Goal: Task Accomplishment & Management: Use online tool/utility

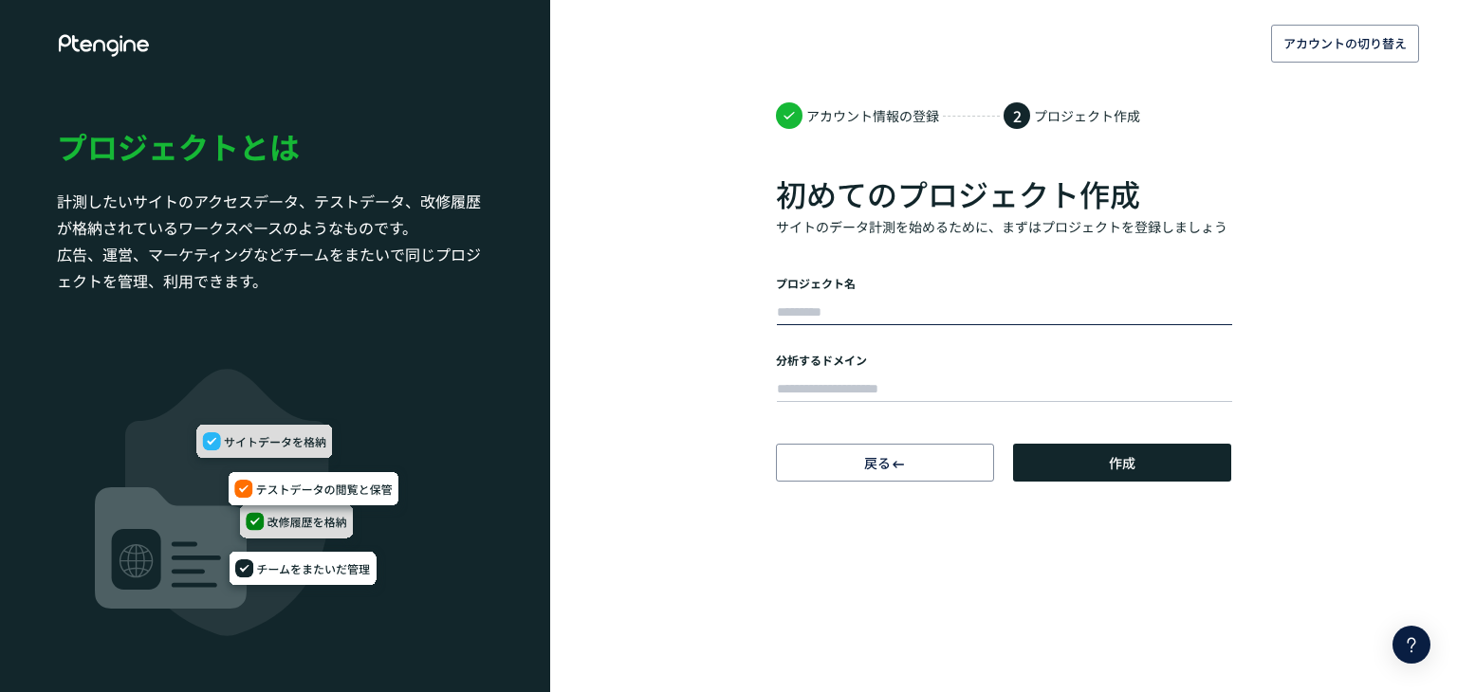
click at [971, 302] on input "text" at bounding box center [1004, 313] width 455 height 27
type input "*"
type input "******"
click at [938, 377] on input "text" at bounding box center [1004, 390] width 455 height 27
paste input "**********"
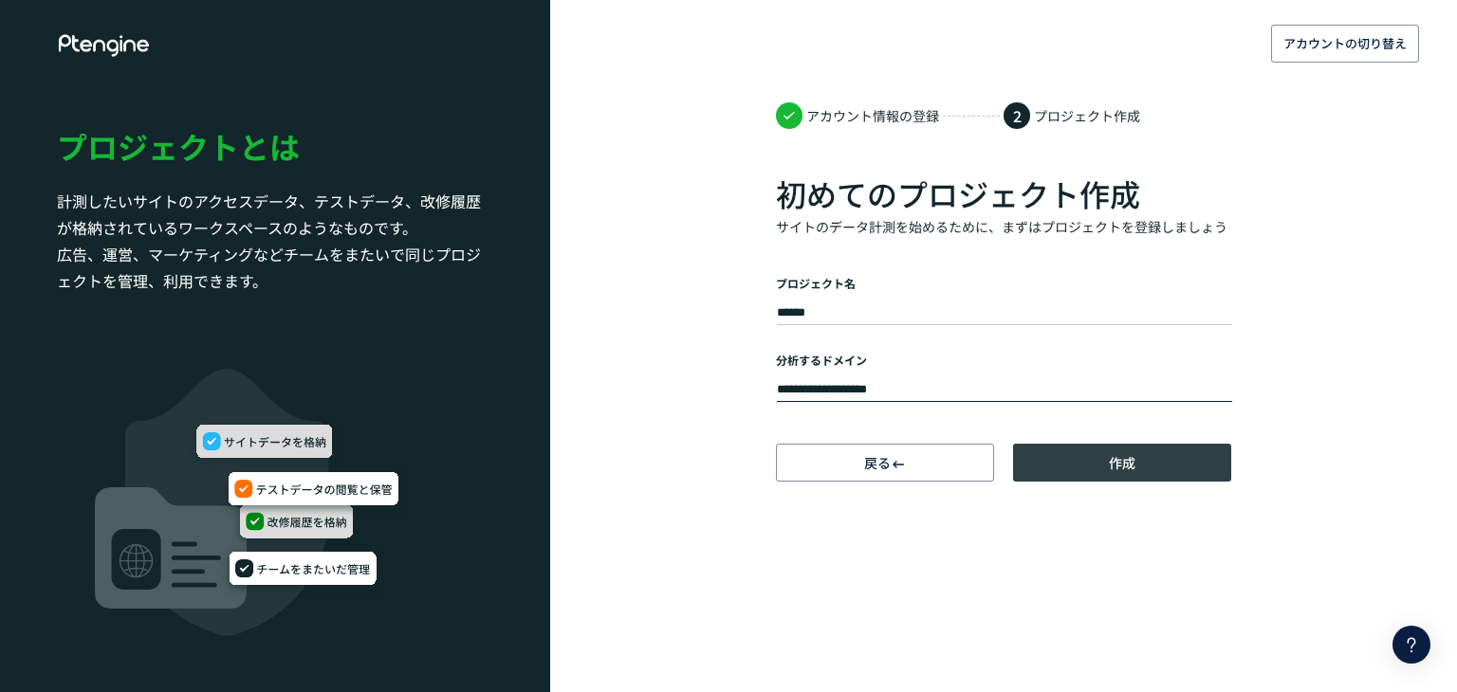
type input "**********"
click at [1099, 457] on button "作成" at bounding box center [1122, 463] width 218 height 38
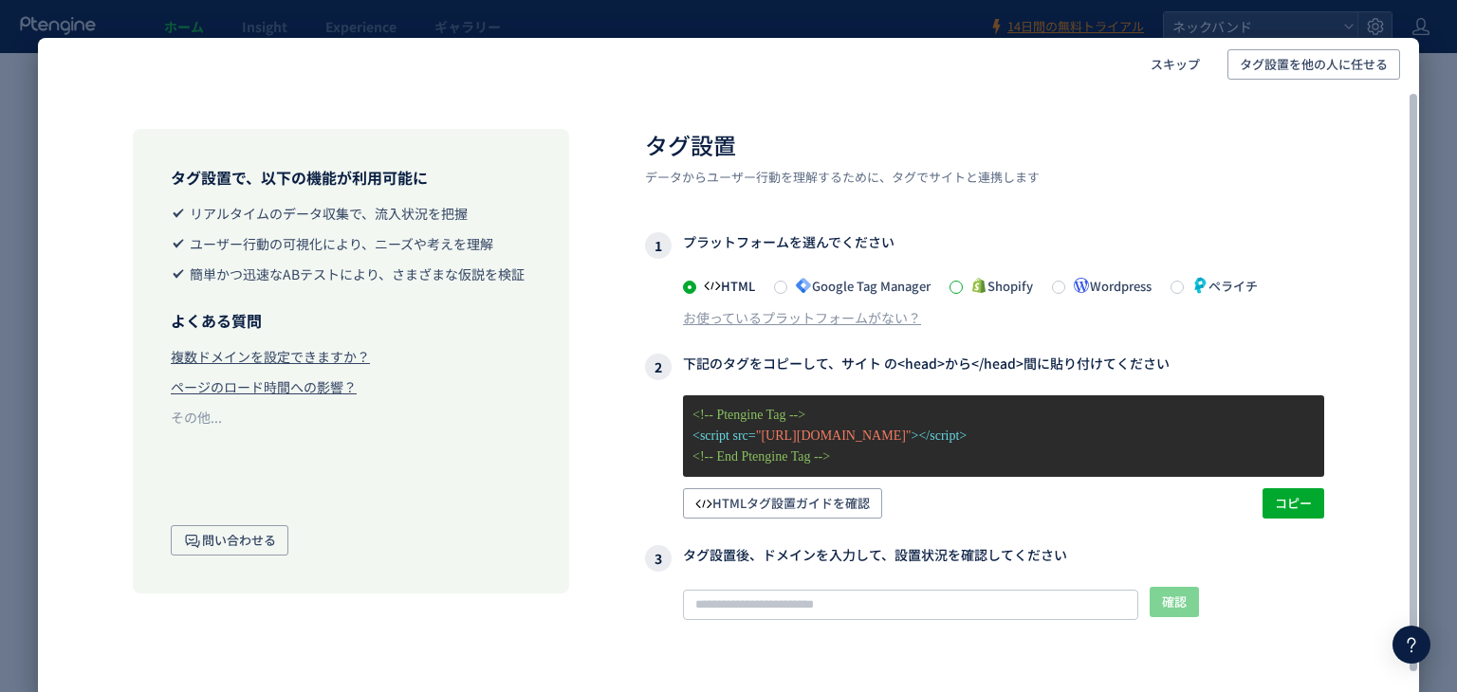
click at [963, 284] on span at bounding box center [955, 287] width 13 height 13
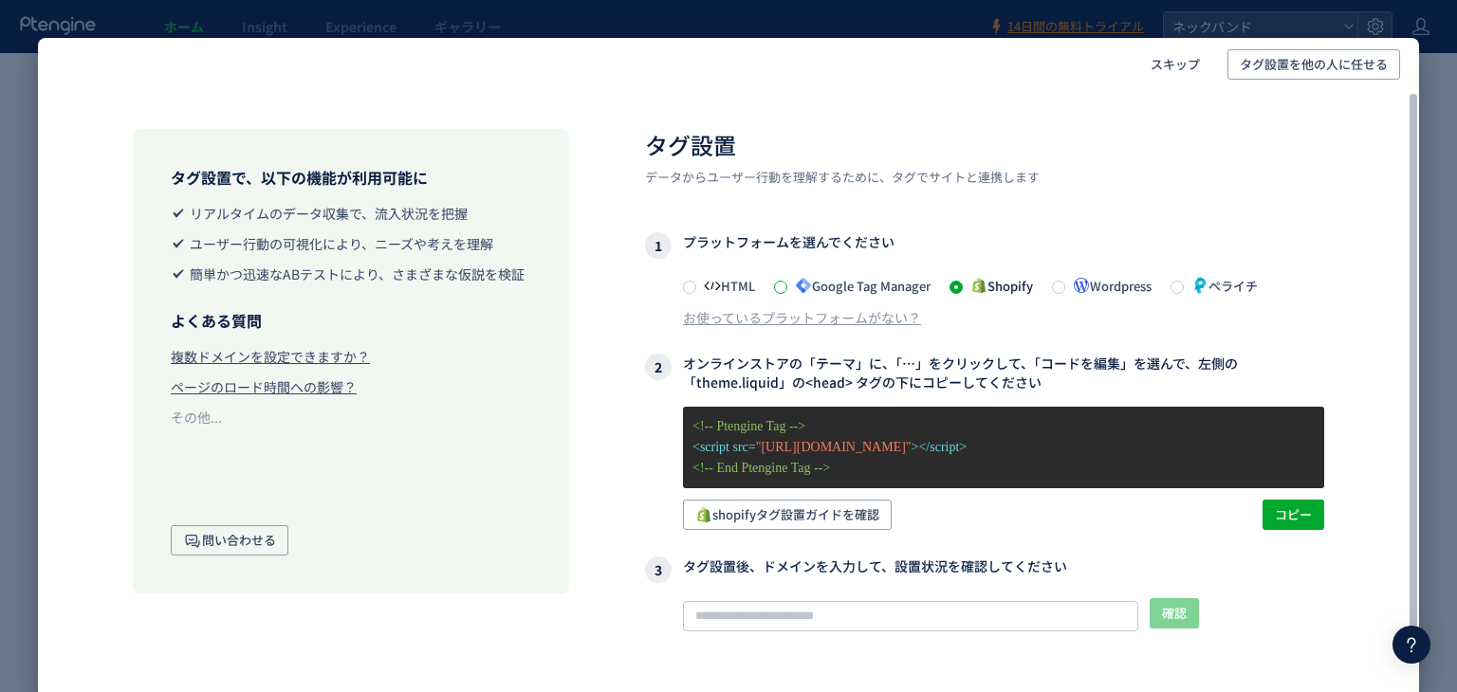
click at [780, 281] on span at bounding box center [780, 287] width 13 height 13
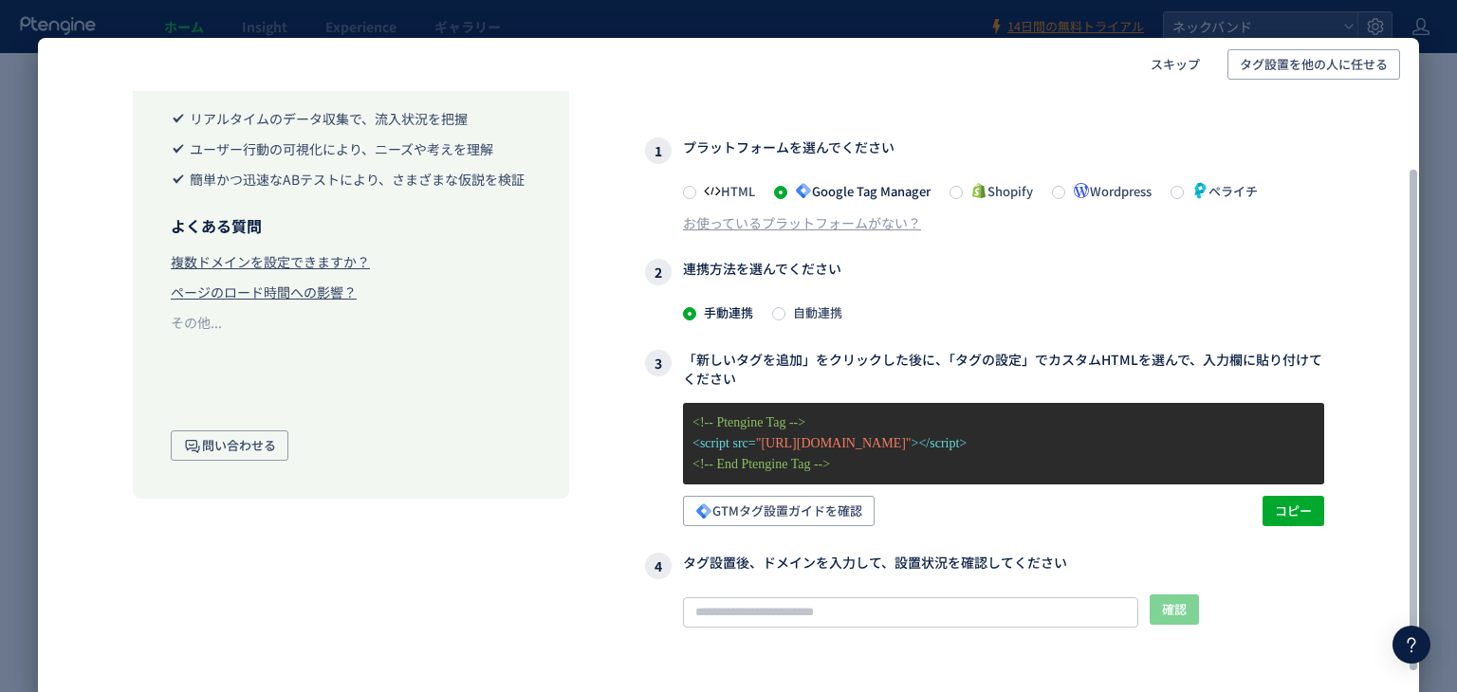
scroll to position [99, 0]
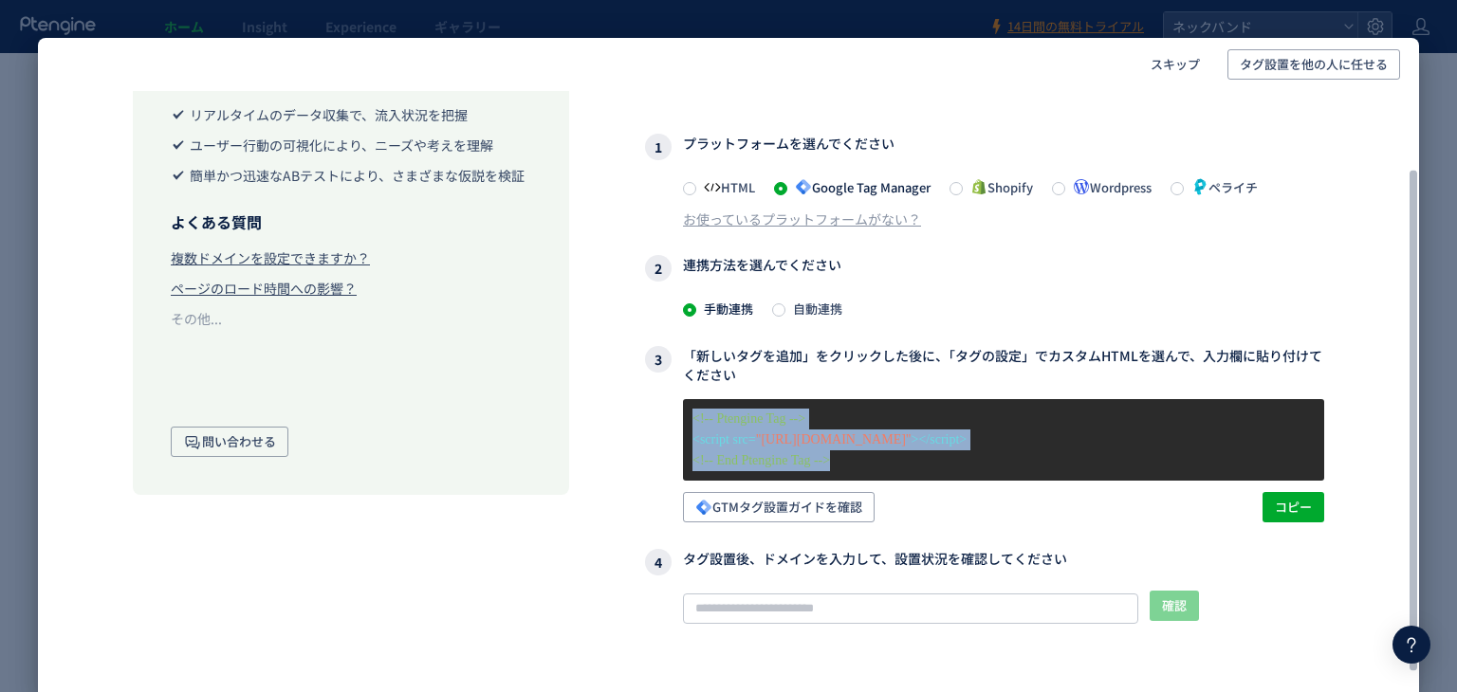
drag, startPoint x: 868, startPoint y: 470, endPoint x: 685, endPoint y: 422, distance: 189.3
click at [685, 422] on div "<!-- Ptengine Tag --> <script src= "https://js.ptengine.jp/2bm4ziwe.js" ></scri…" at bounding box center [1003, 440] width 641 height 82
click at [1295, 513] on span "コピー" at bounding box center [1293, 507] width 37 height 30
copy div "<!-- Ptengine Tag --> <script src= "https://js.ptengine.jp/2bm4ziwe.js" ></scri…"
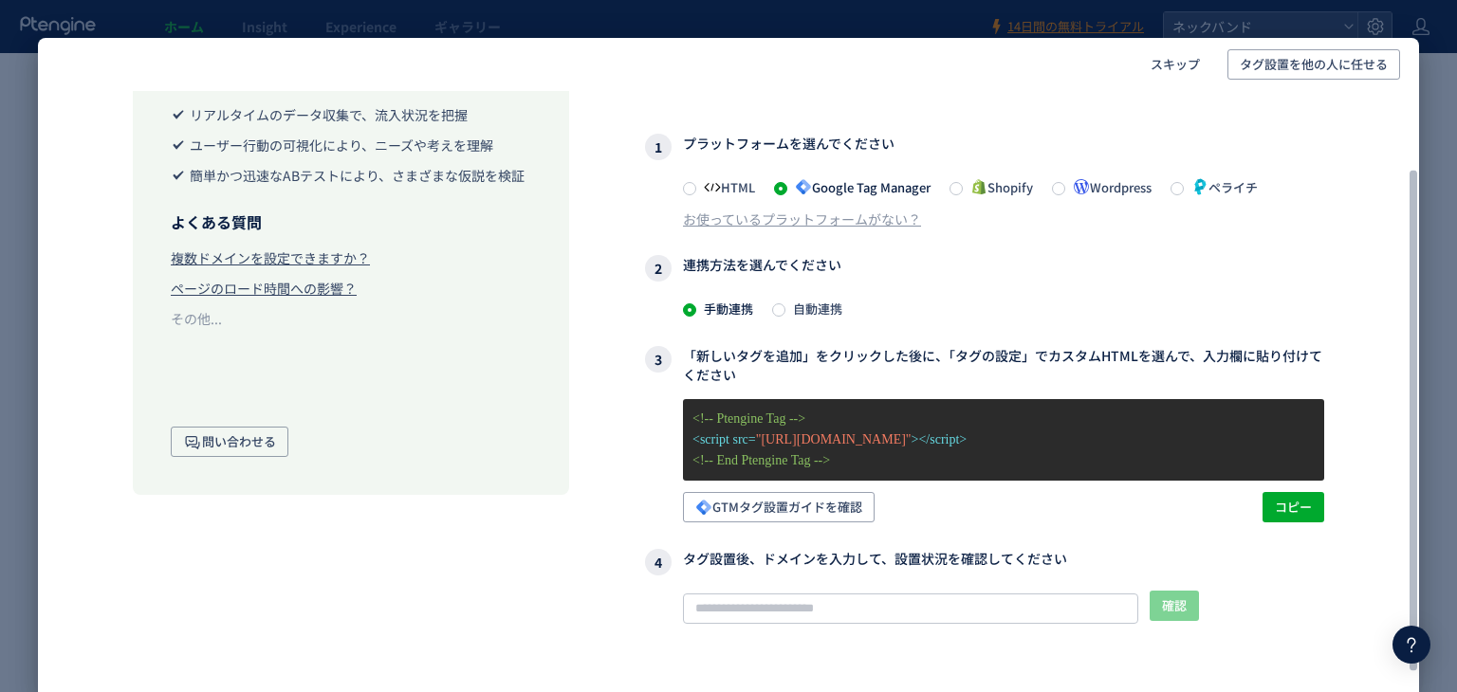
click at [854, 620] on div "確認 タグが確認できません このサイトでタグが確認できませんので、 記事 に記載されたタグ設定を従って設定してください。また、弊社まで お問い合わせ ください。" at bounding box center [984, 667] width 679 height 153
click at [854, 617] on input "text" at bounding box center [910, 609] width 455 height 30
paste input "**********"
type input "**********"
click at [1162, 591] on button "確認" at bounding box center [1173, 606] width 49 height 30
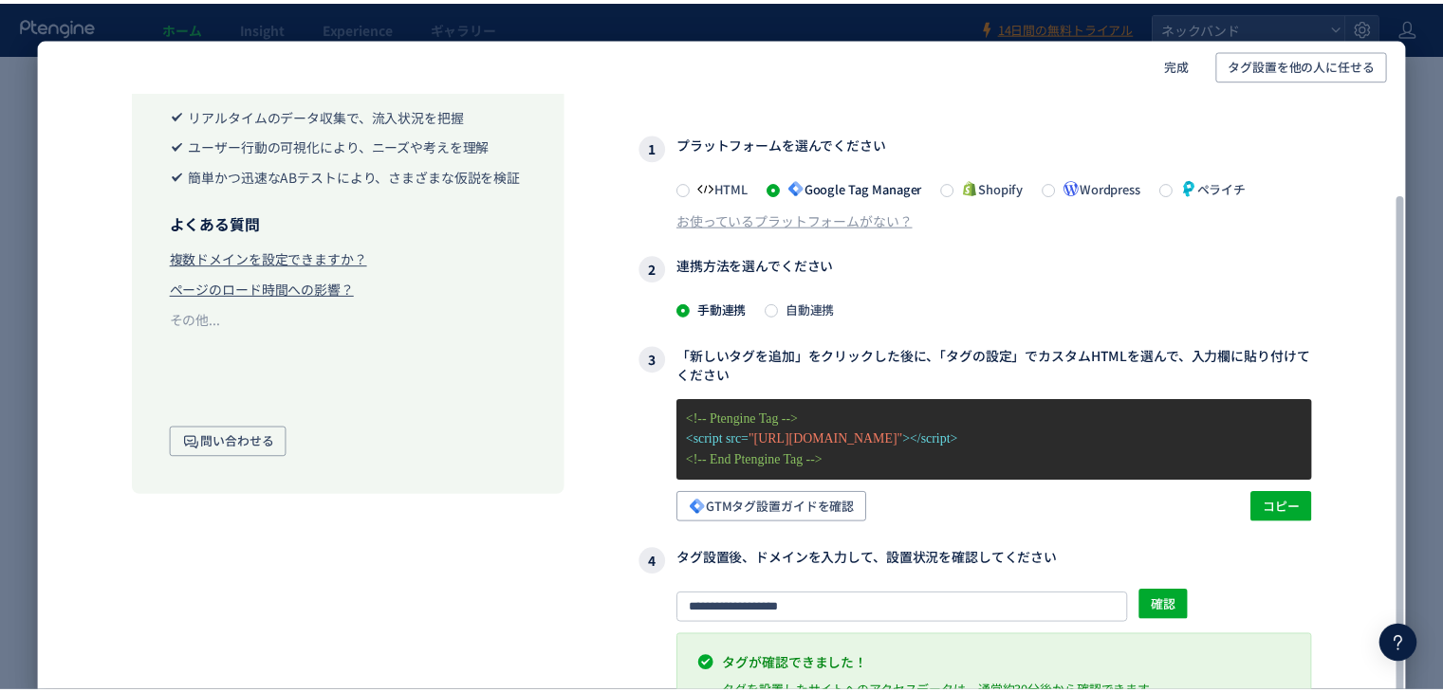
scroll to position [129, 0]
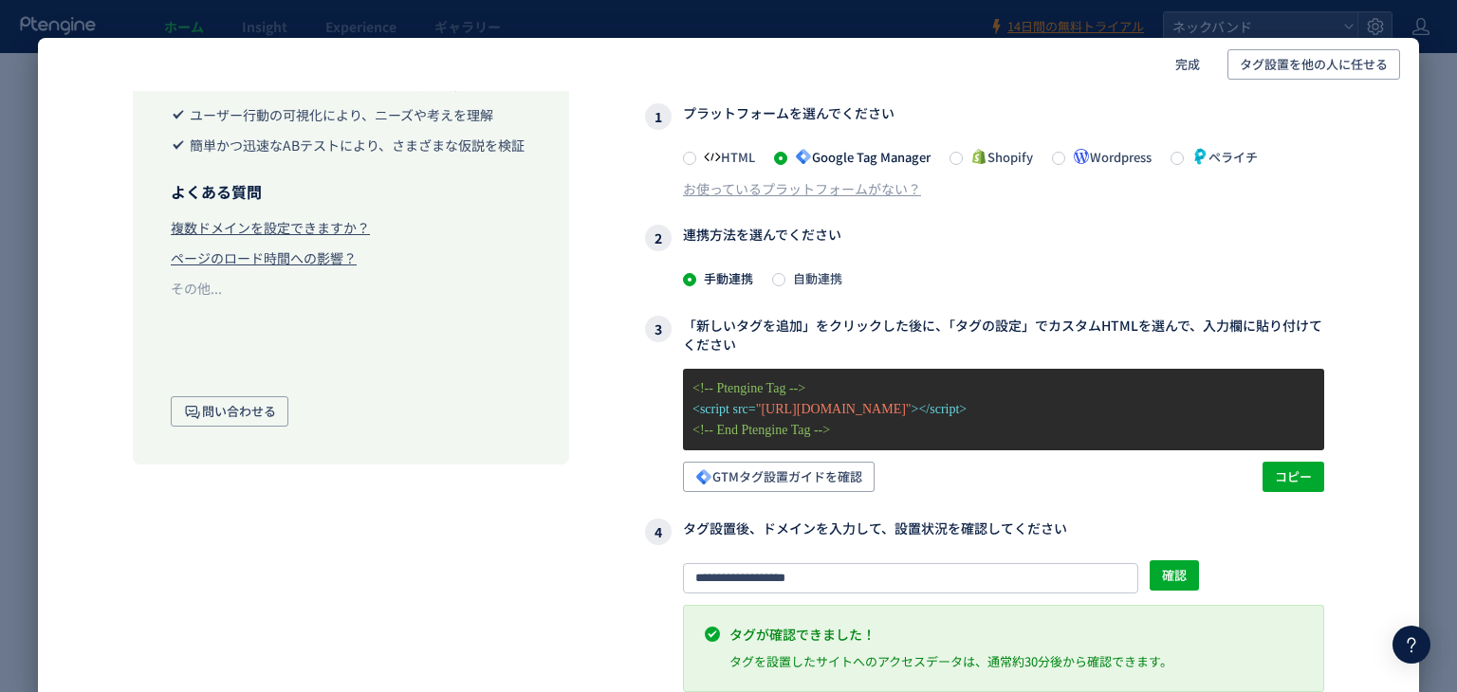
click at [1432, 614] on div "完成 タグ設置を他の人に任せる タグ設置で、以下の機能が利用可能に リアルタイムのデータ収集で、流入状況を把握 ユーザー行動の可視化により、ニーズや考えを理解…" at bounding box center [728, 346] width 1457 height 692
click at [1456, 626] on div "完成 タグ設置を他の人に任せる タグ設置で、以下の機能が利用可能に リアルタイムのデータ収集で、流入状況を把握 ユーザー行動の可視化により、ニーズや考えを理解…" at bounding box center [728, 346] width 1457 height 692
click at [1200, 55] on span "完成" at bounding box center [1187, 64] width 25 height 30
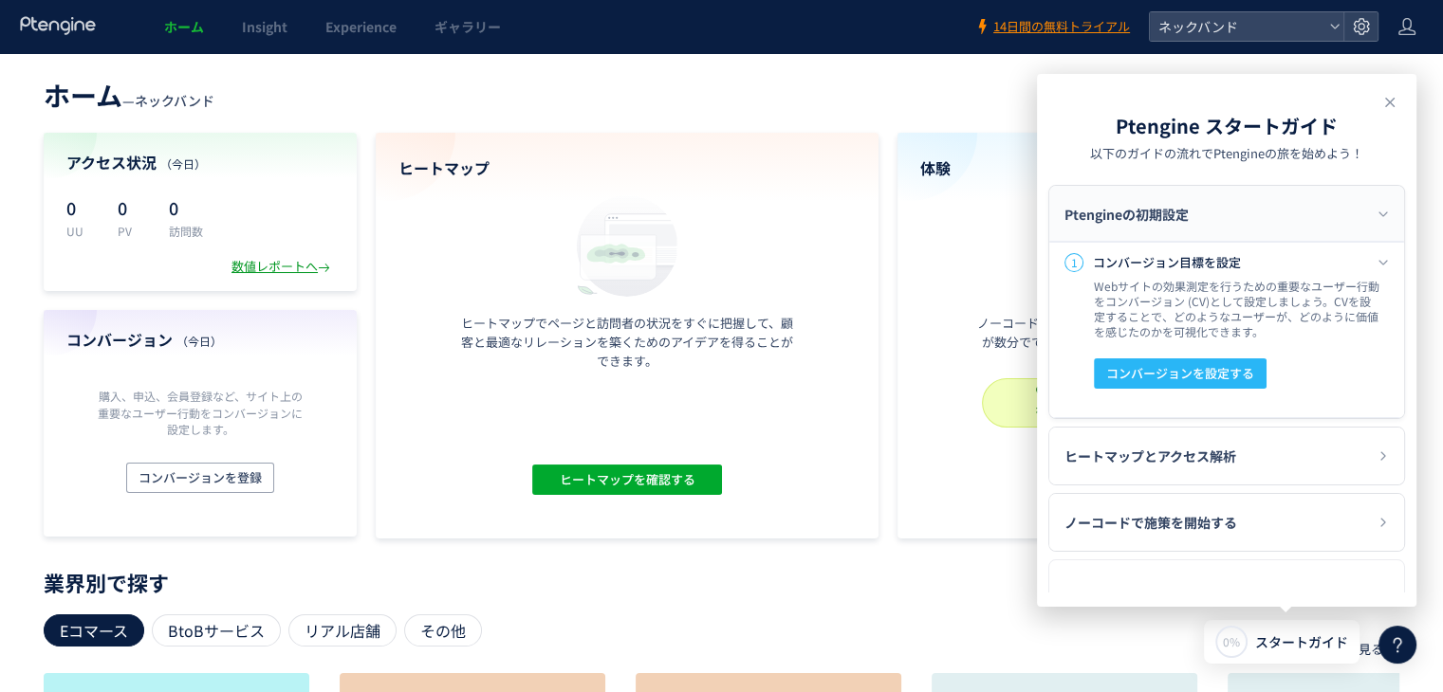
click at [268, 263] on div "数値レポートへ" at bounding box center [282, 267] width 102 height 18
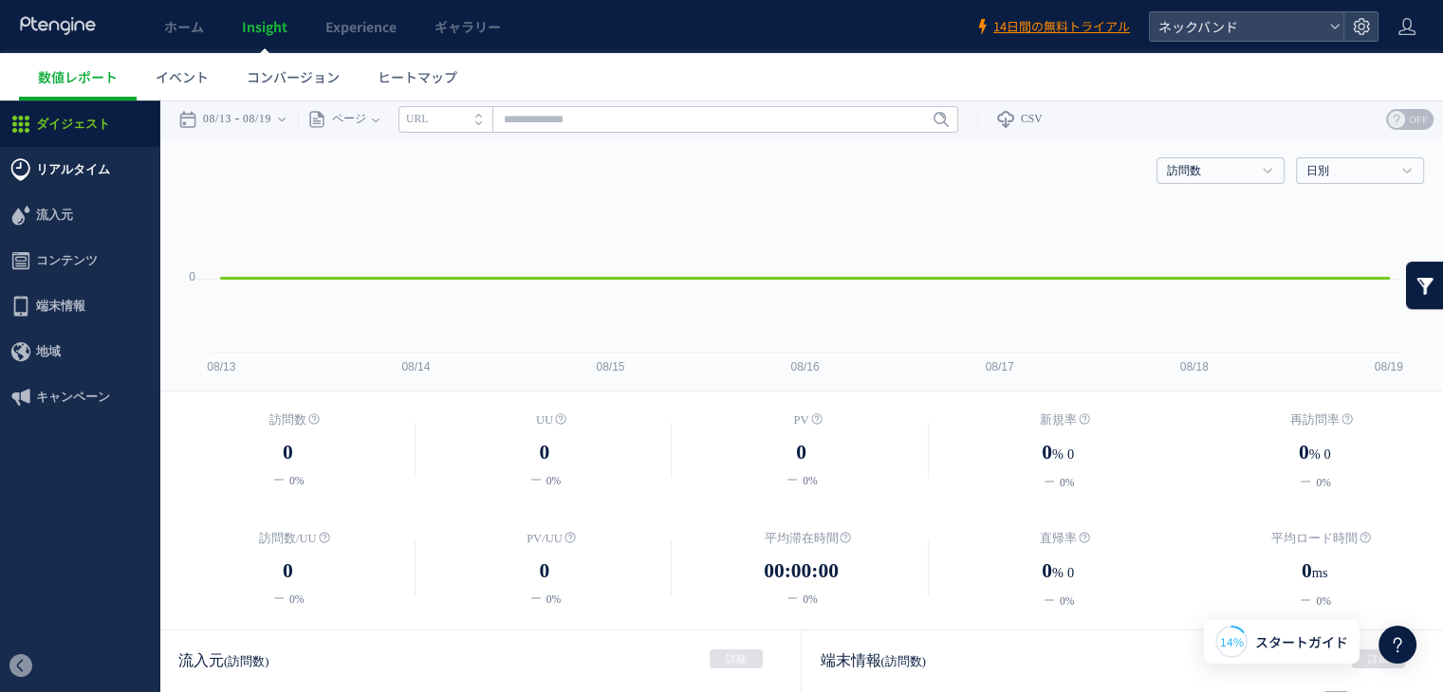
click at [68, 179] on span "リアルタイム" at bounding box center [73, 170] width 74 height 46
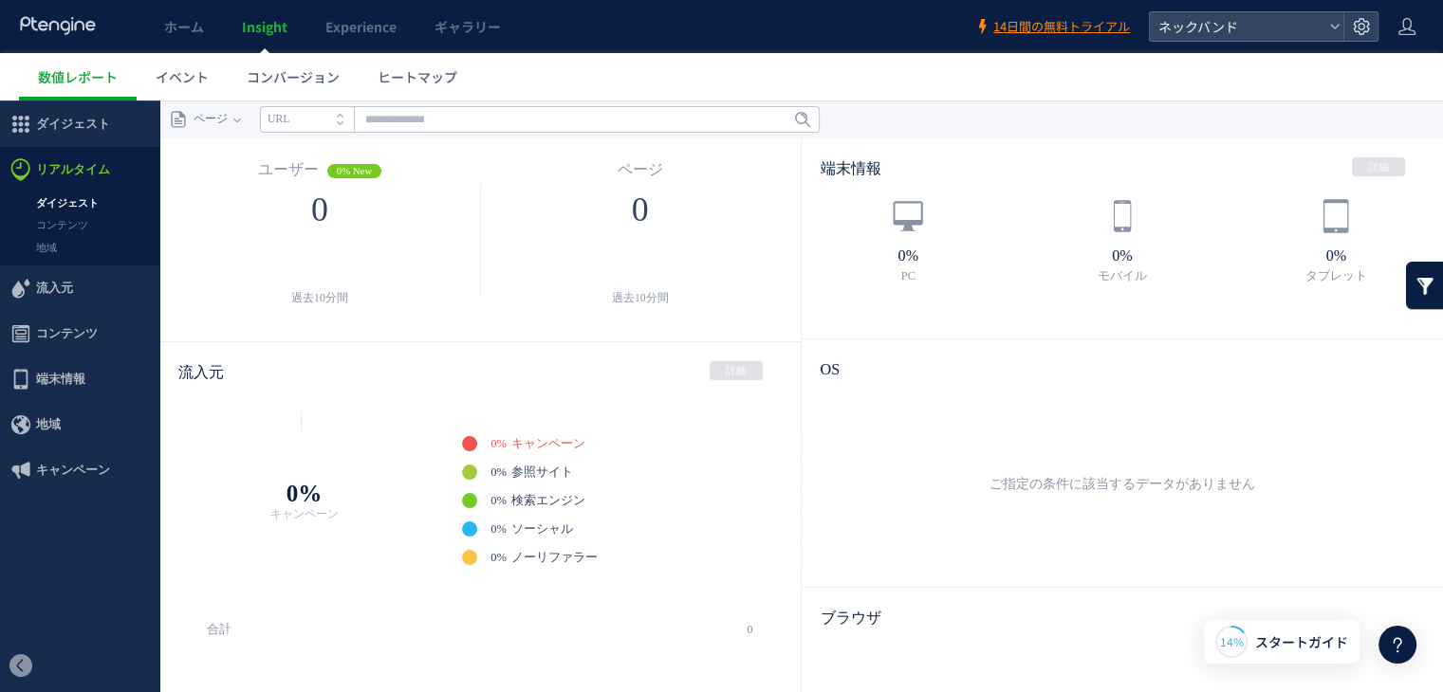
click at [1314, 11] on div "ネックバンド" at bounding box center [1264, 26] width 230 height 30
click at [1312, 21] on span "ネックバンド" at bounding box center [1236, 26] width 169 height 28
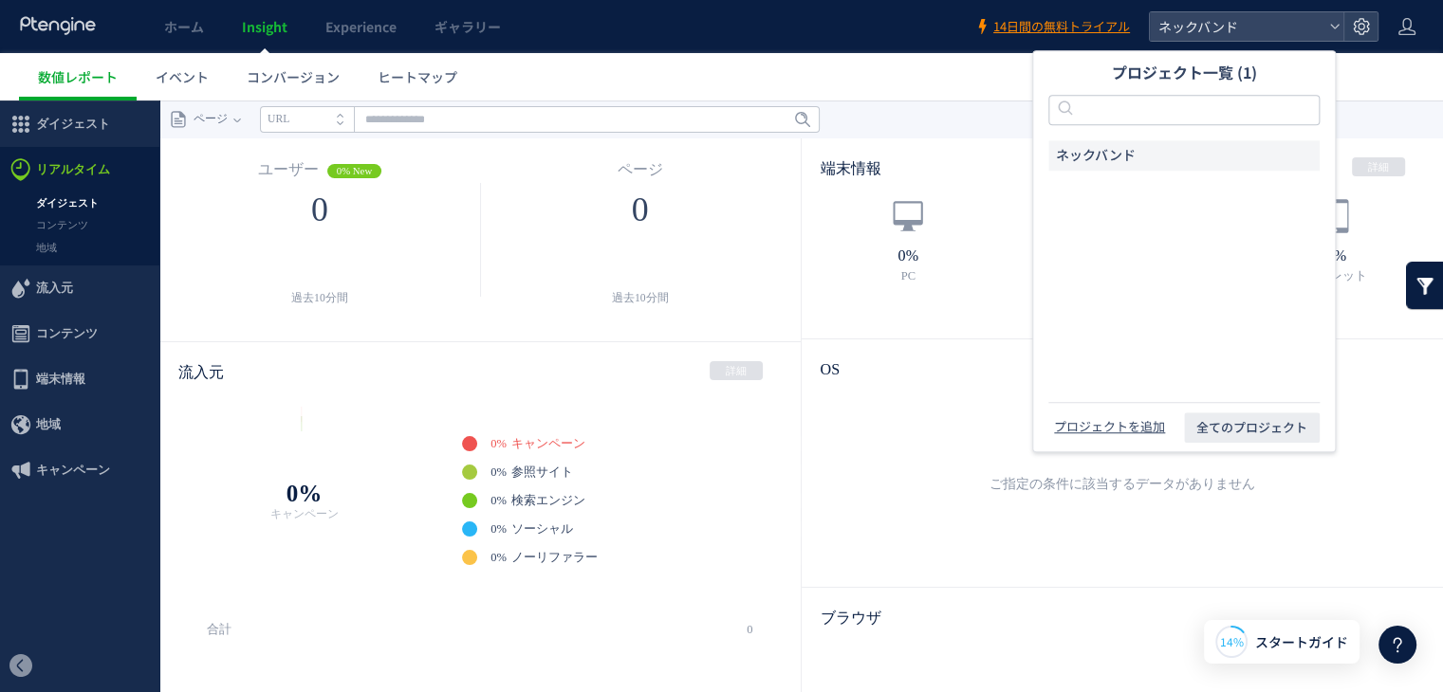
click at [947, 87] on ul "数値レポート イベント コンバージョン ヒートマップ" at bounding box center [731, 76] width 1424 height 47
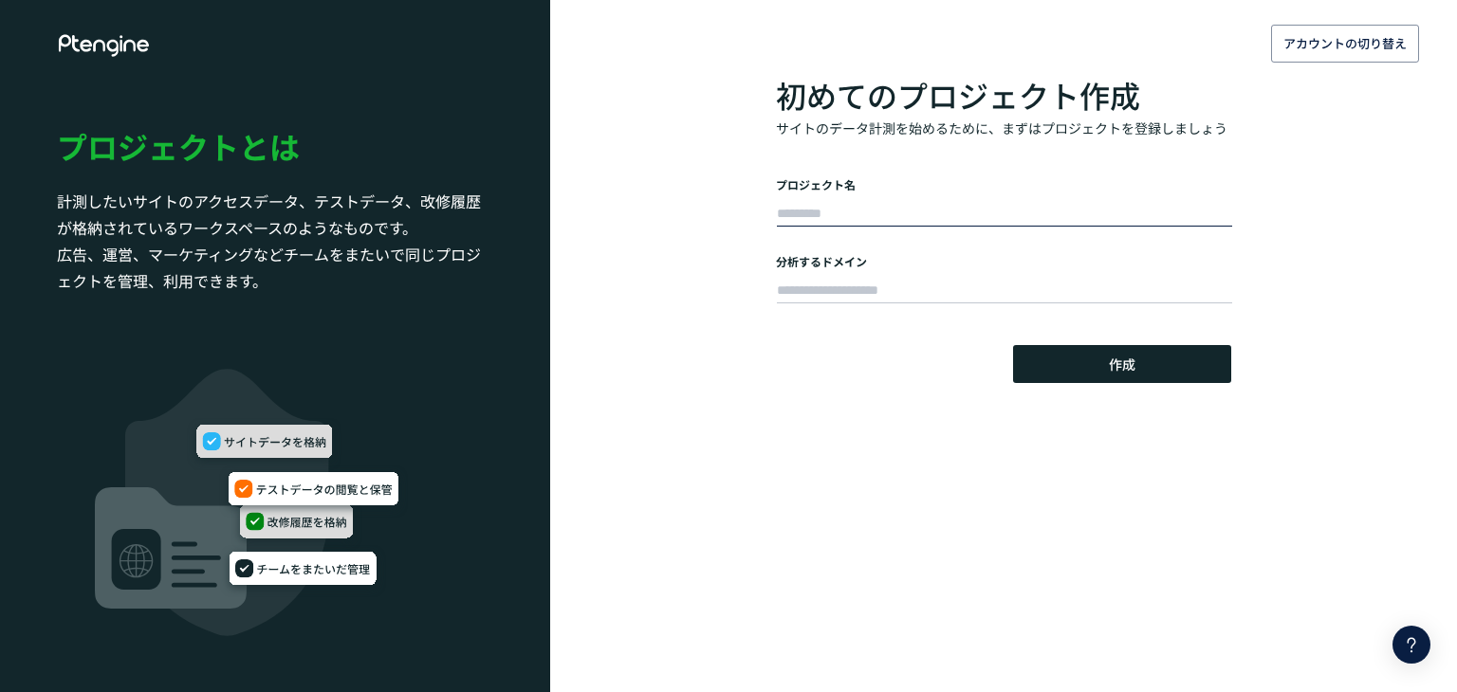
drag, startPoint x: 0, startPoint y: 0, endPoint x: 902, endPoint y: 207, distance: 925.3
click at [902, 207] on input "text" at bounding box center [1004, 214] width 455 height 27
type input "******"
click at [130, 45] on icon at bounding box center [104, 45] width 95 height 23
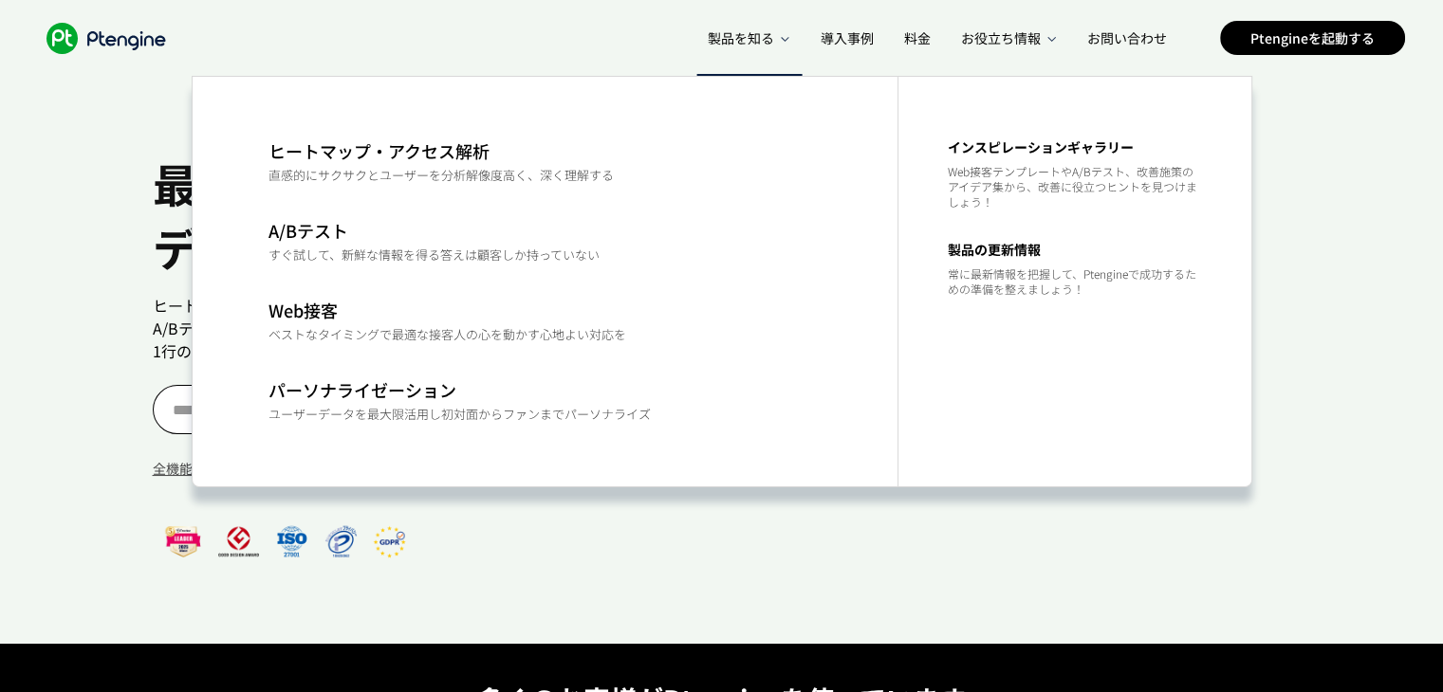
scroll to position [0, 8]
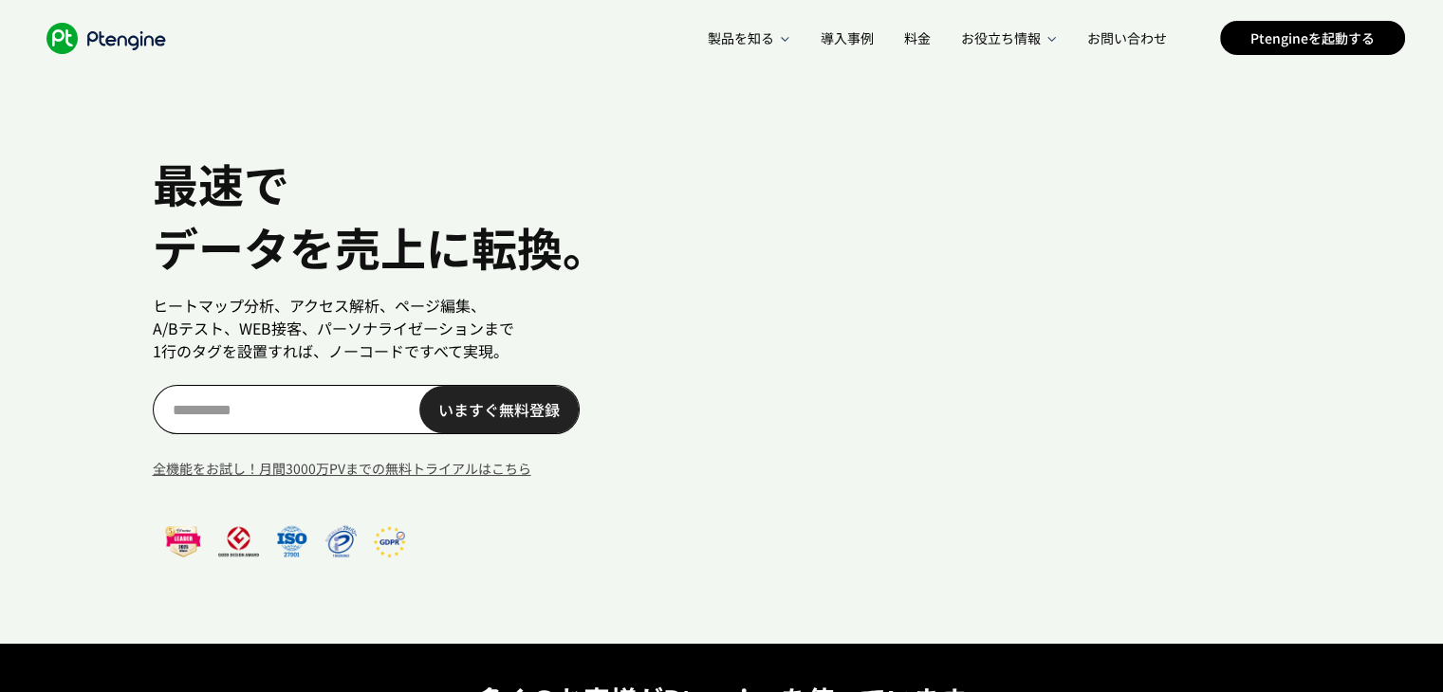
click at [573, 36] on div ".ptenginelogo_svg__st2{fill:#fff} 製品を知る 導入事例 料金 お役立ち情報 公式LINEアカウント ブログ コミュニティ ヘ…" at bounding box center [721, 38] width 1367 height 76
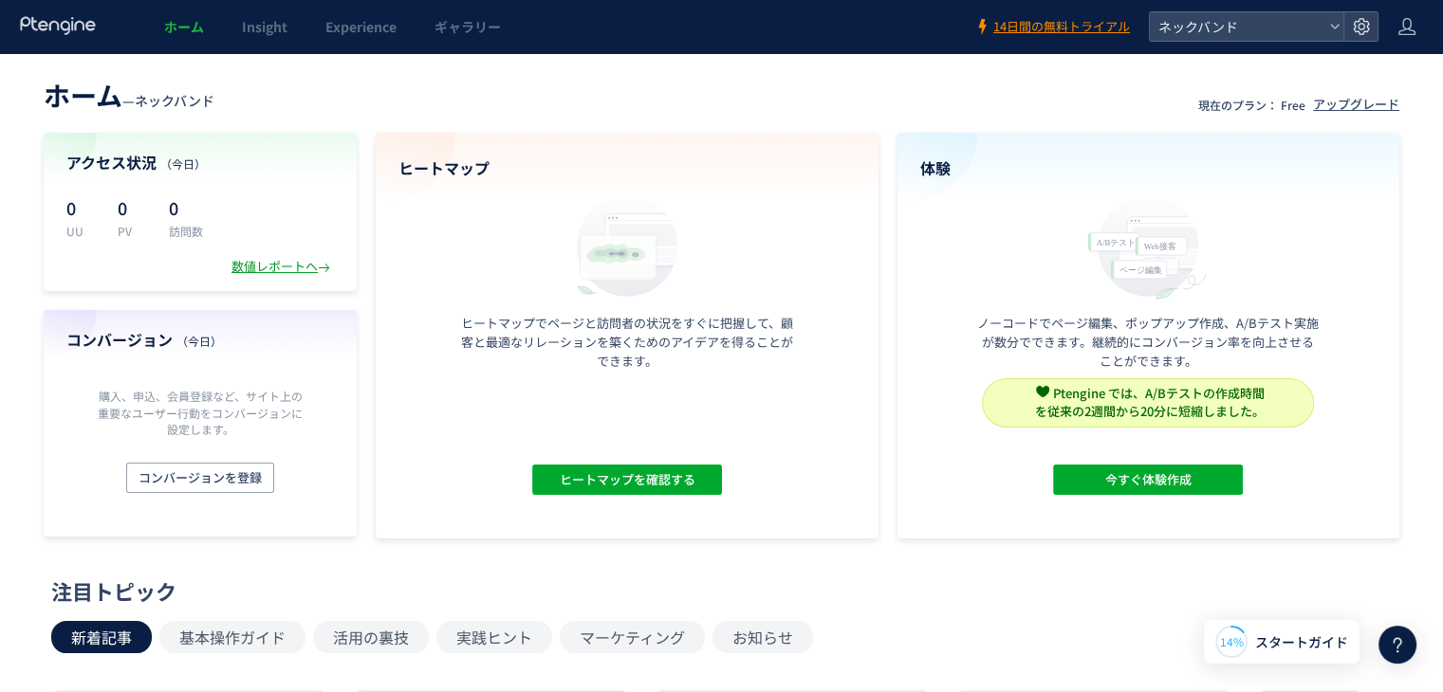
click at [297, 273] on div "数値レポートへ" at bounding box center [282, 267] width 102 height 18
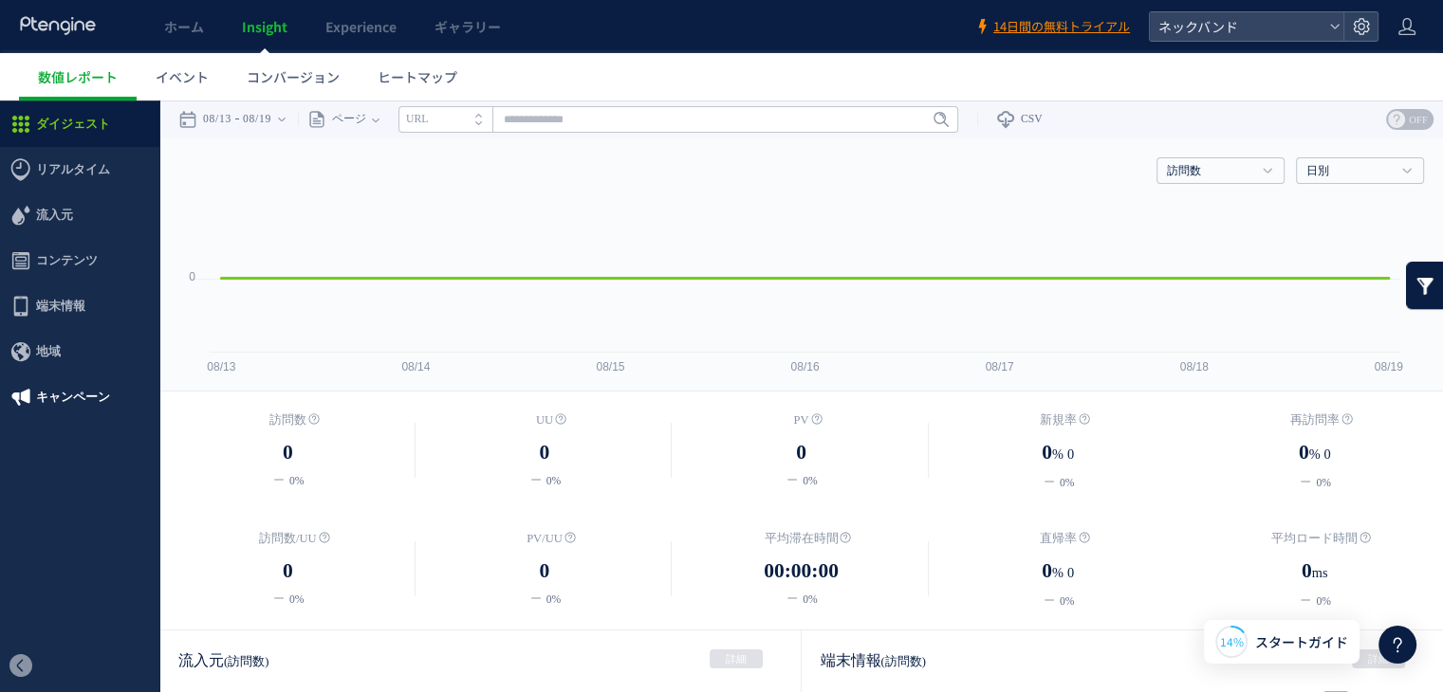
click at [68, 396] on span "キャンペーン" at bounding box center [73, 398] width 74 height 46
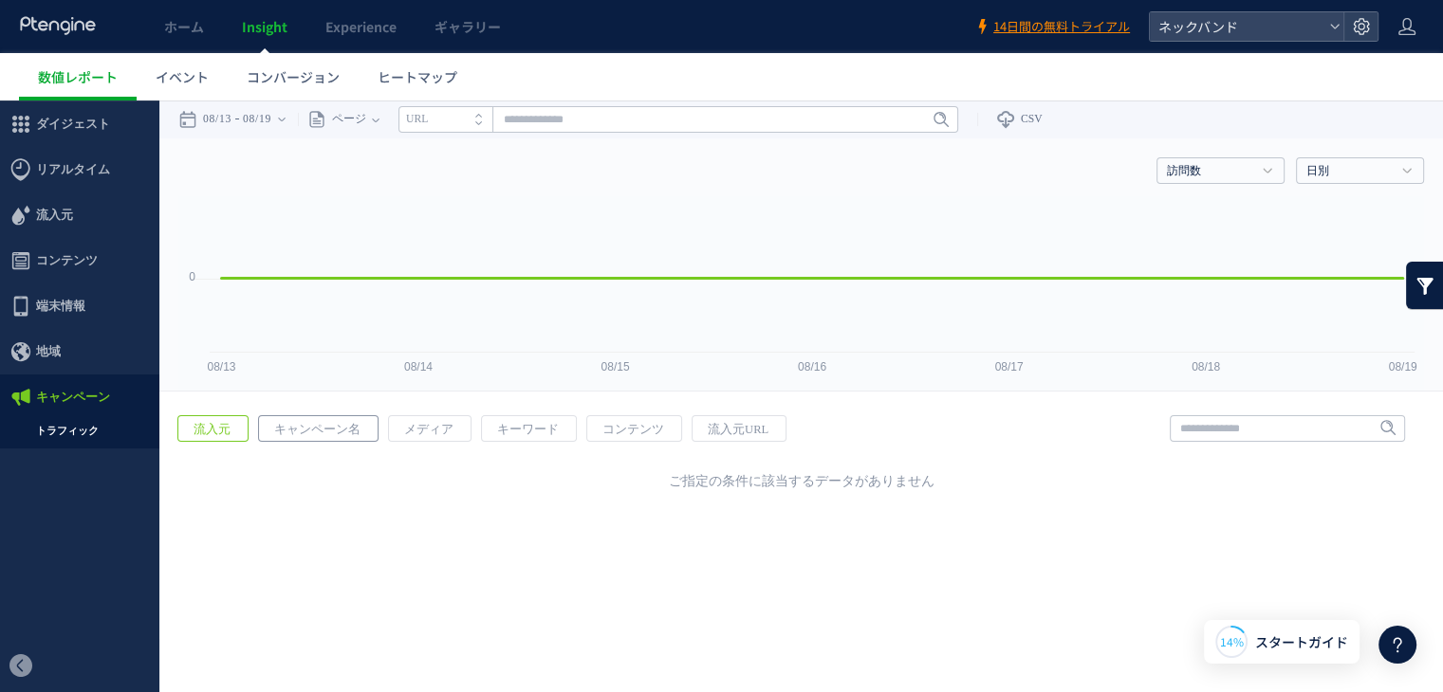
click at [345, 433] on span "キャンペーン名" at bounding box center [317, 429] width 117 height 27
click at [190, 24] on span "ホーム" at bounding box center [184, 26] width 40 height 19
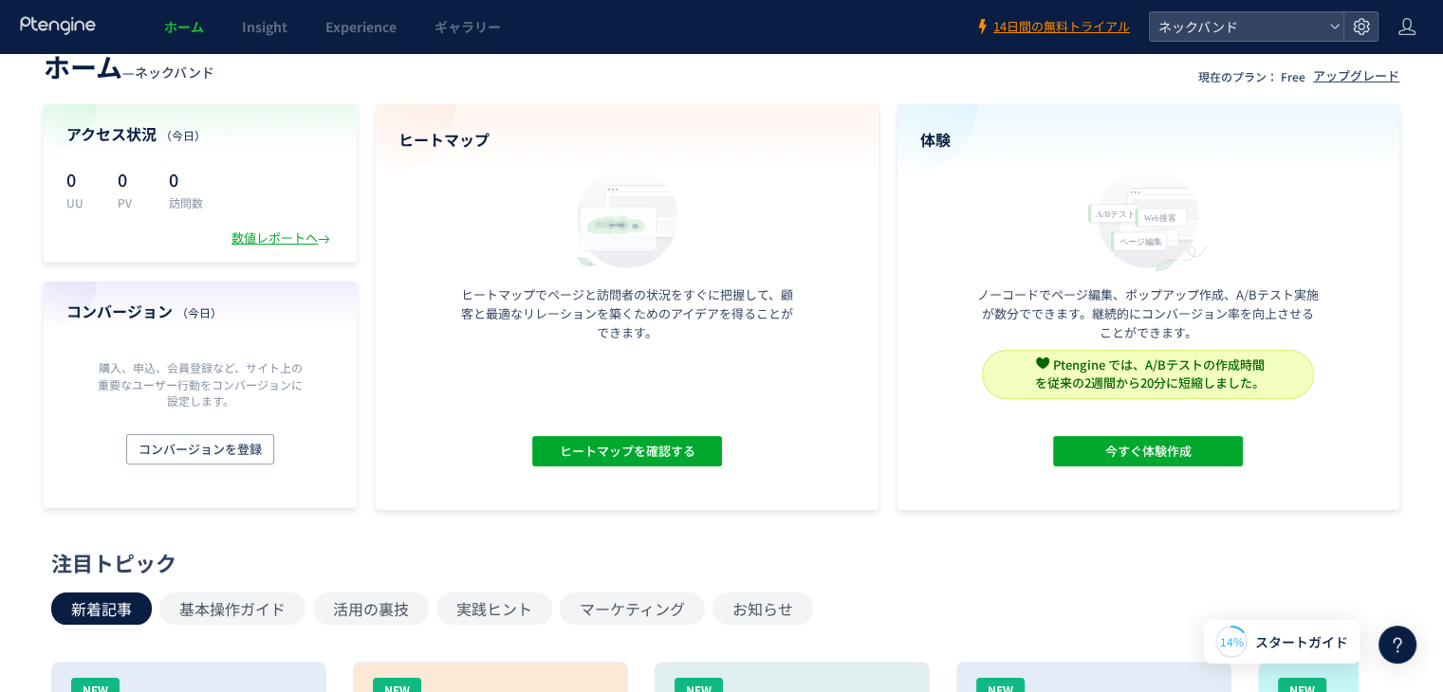
scroll to position [27, 0]
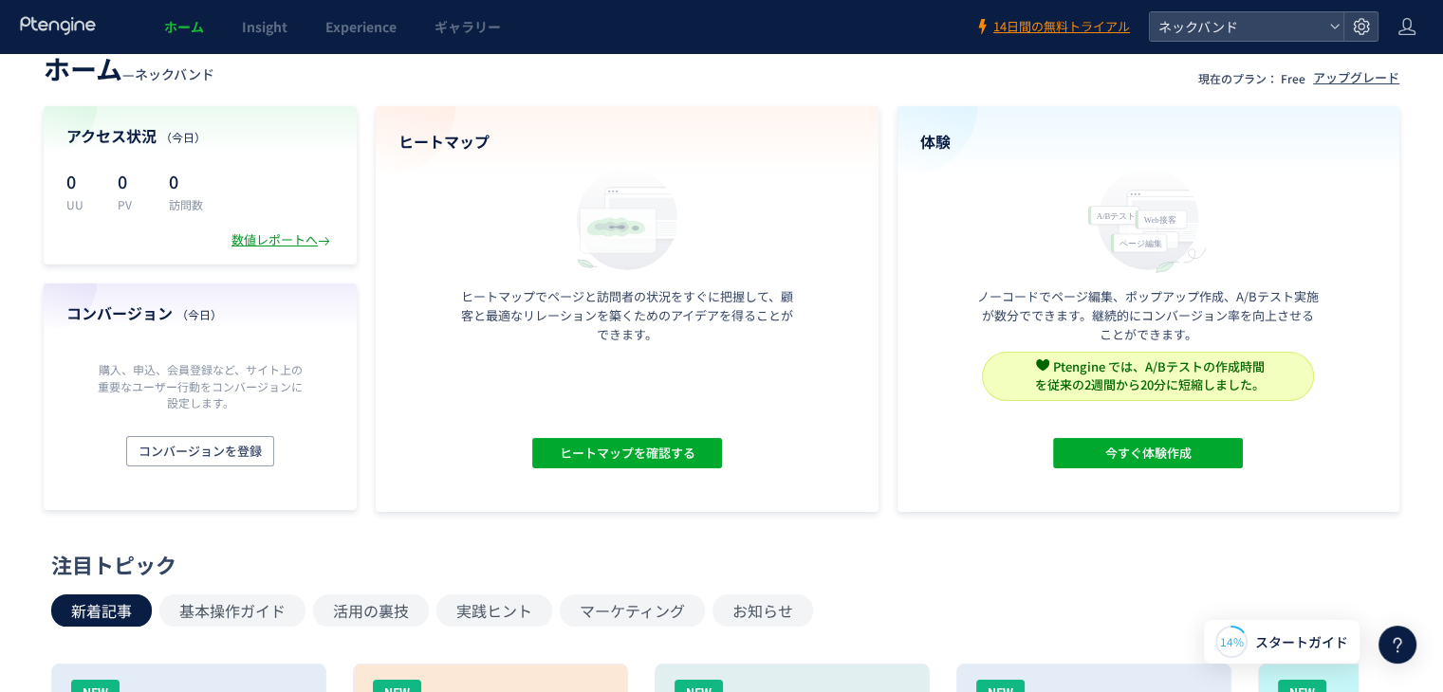
click at [291, 237] on div "数値レポートへ" at bounding box center [282, 240] width 102 height 18
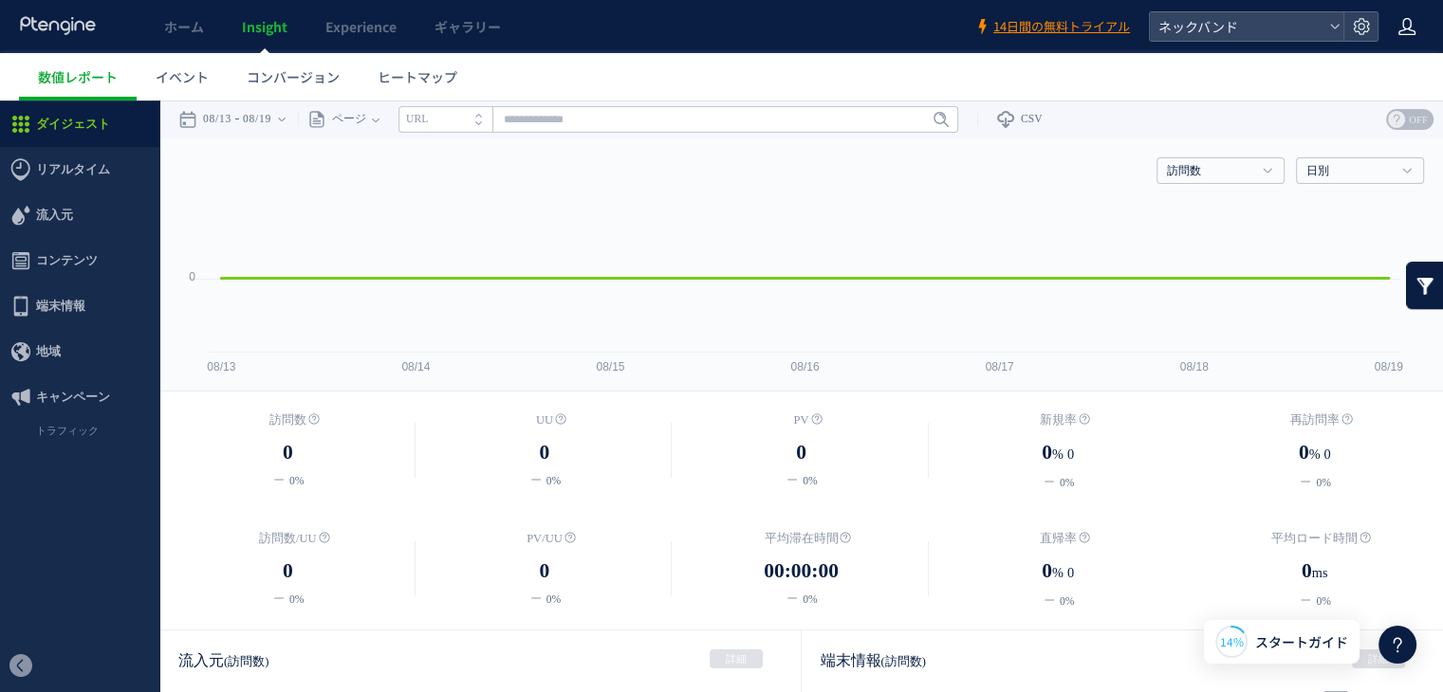
click at [1411, 17] on icon at bounding box center [1406, 26] width 19 height 19
click at [105, 392] on span "キャンペーン" at bounding box center [73, 398] width 74 height 46
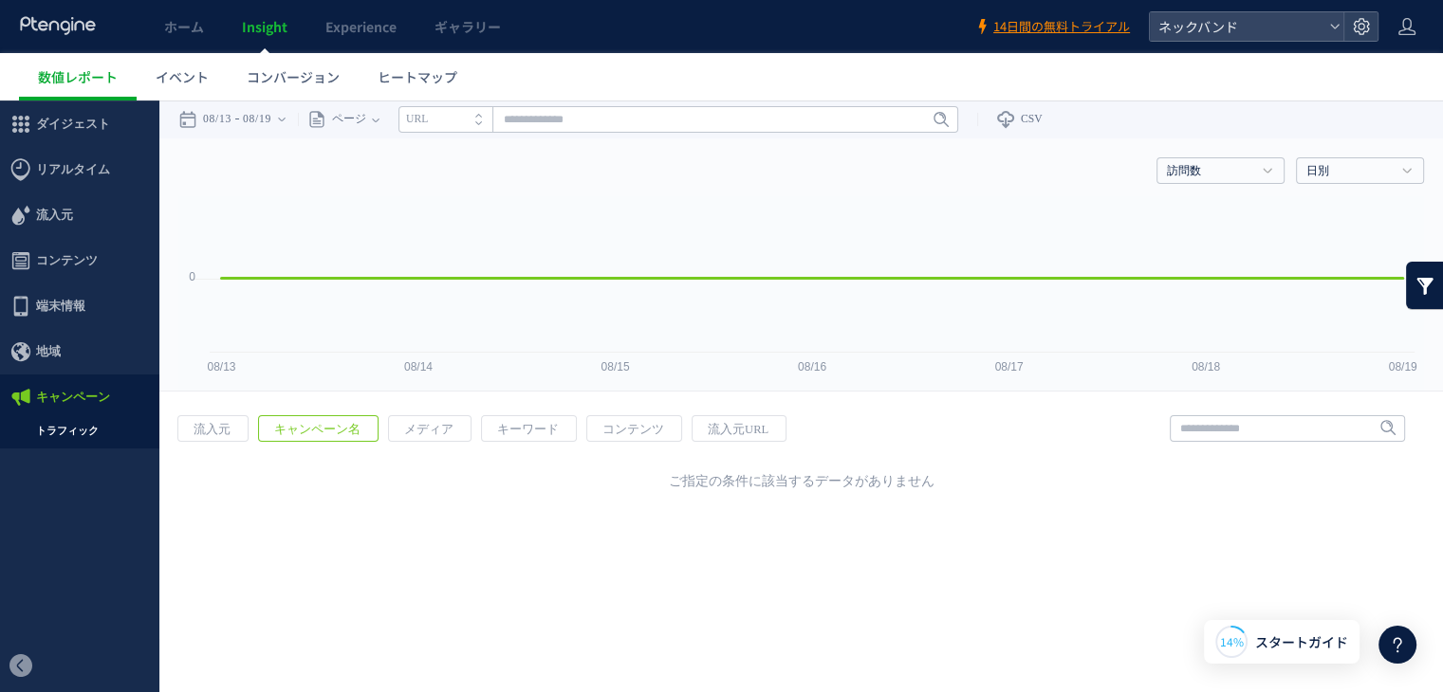
click at [85, 222] on span "流入元" at bounding box center [79, 216] width 159 height 46
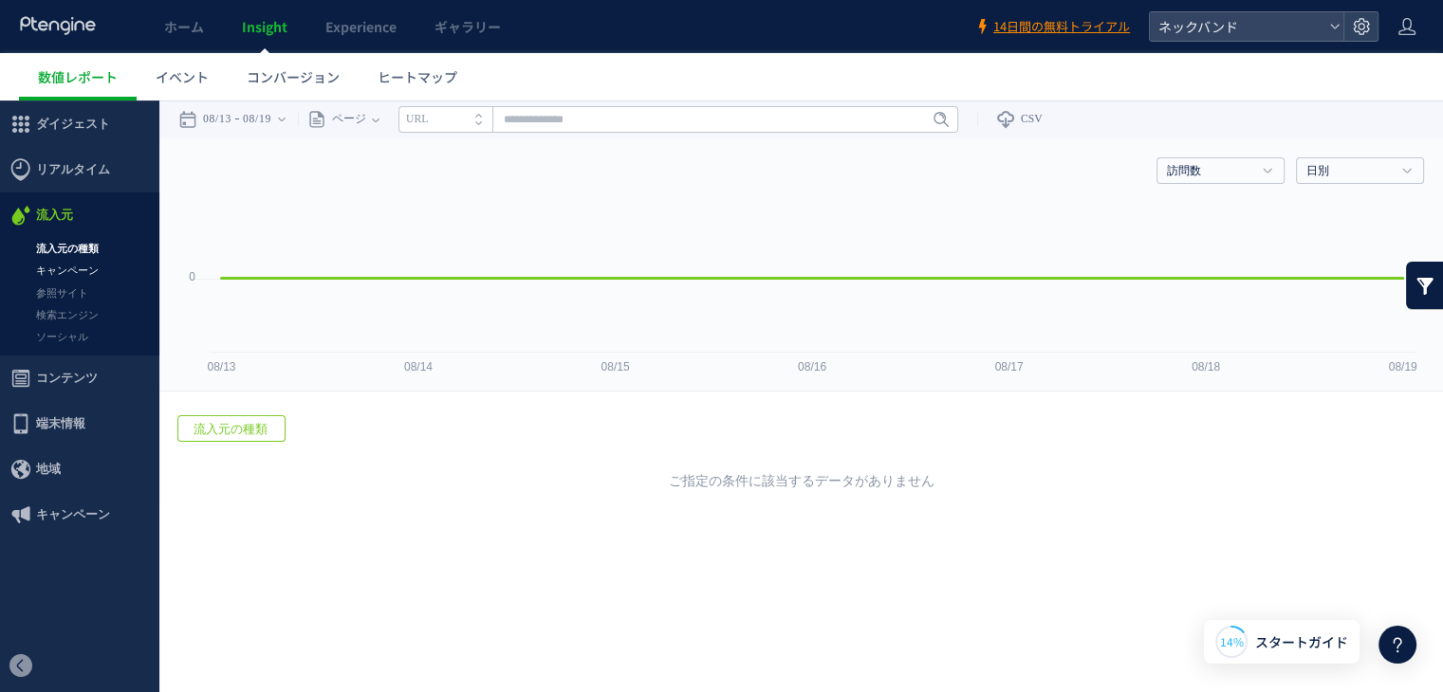
click at [76, 269] on link "キャンペーン" at bounding box center [79, 271] width 159 height 22
click at [402, 83] on span "ヒートマップ" at bounding box center [417, 76] width 80 height 19
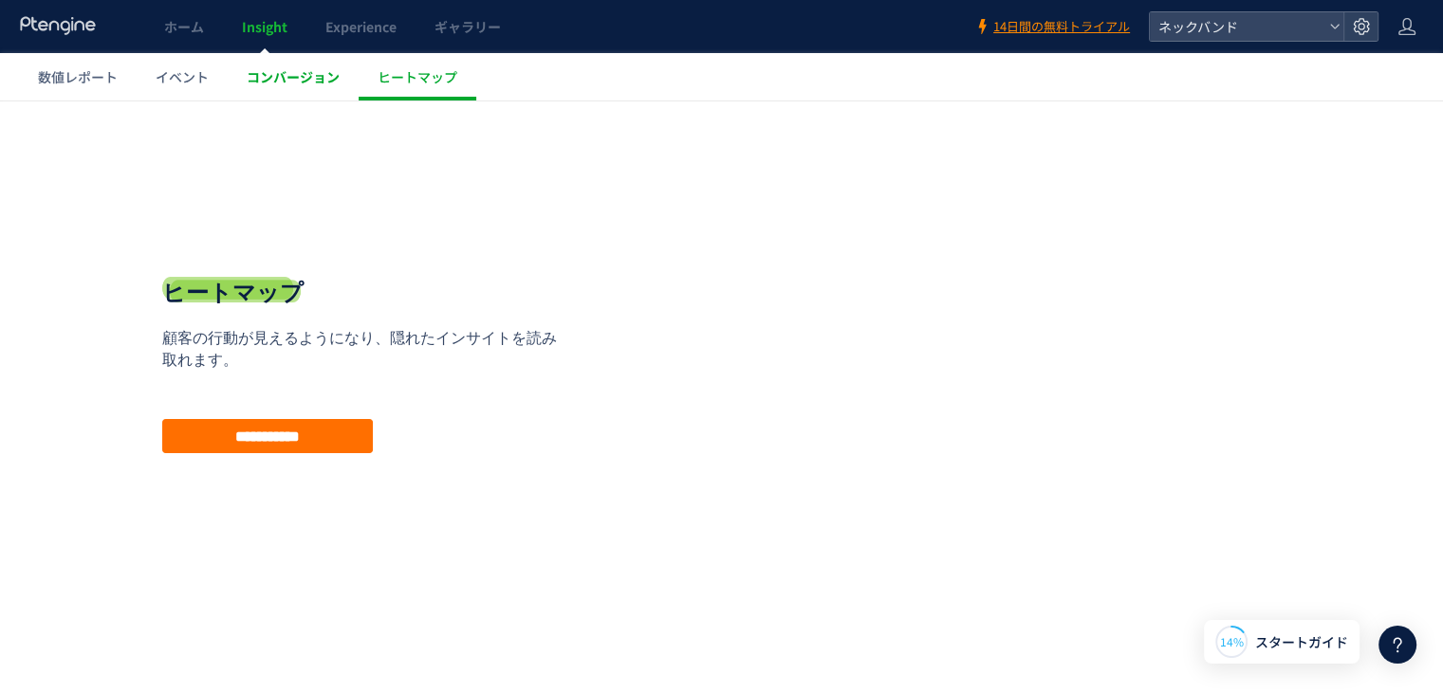
click at [305, 91] on link "コンバージョン" at bounding box center [293, 76] width 131 height 47
click at [432, 69] on span "ヒートマップ" at bounding box center [417, 76] width 80 height 19
click at [257, 436] on input "**********" at bounding box center [267, 436] width 211 height 34
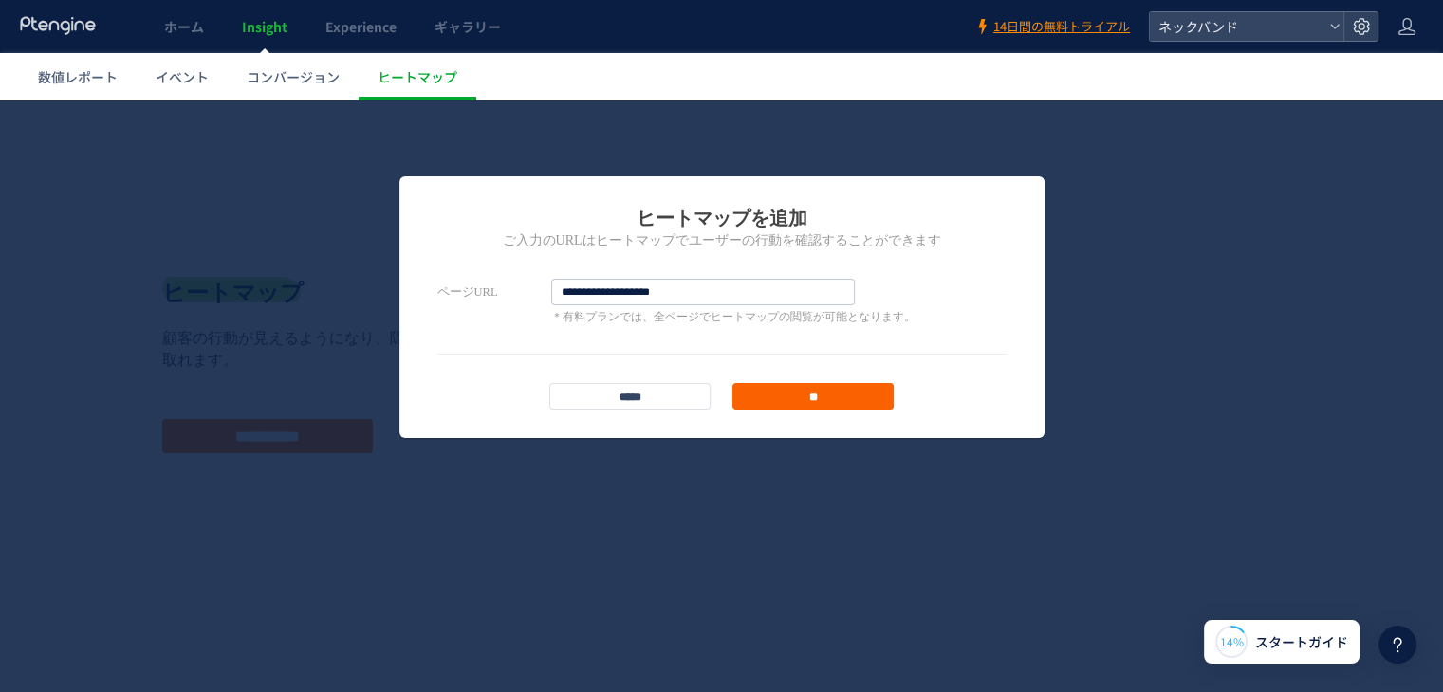
click at [797, 398] on input "**" at bounding box center [812, 396] width 161 height 27
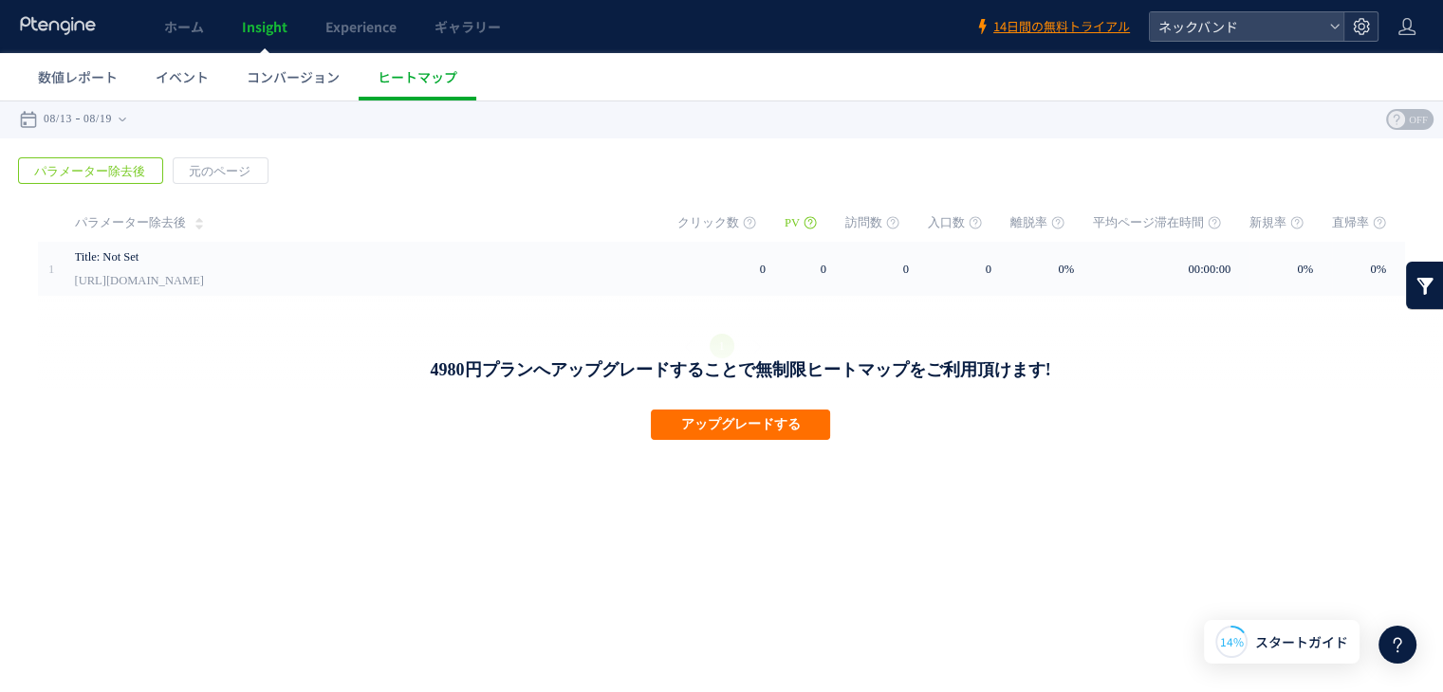
click at [1359, 31] on icon at bounding box center [1361, 26] width 19 height 19
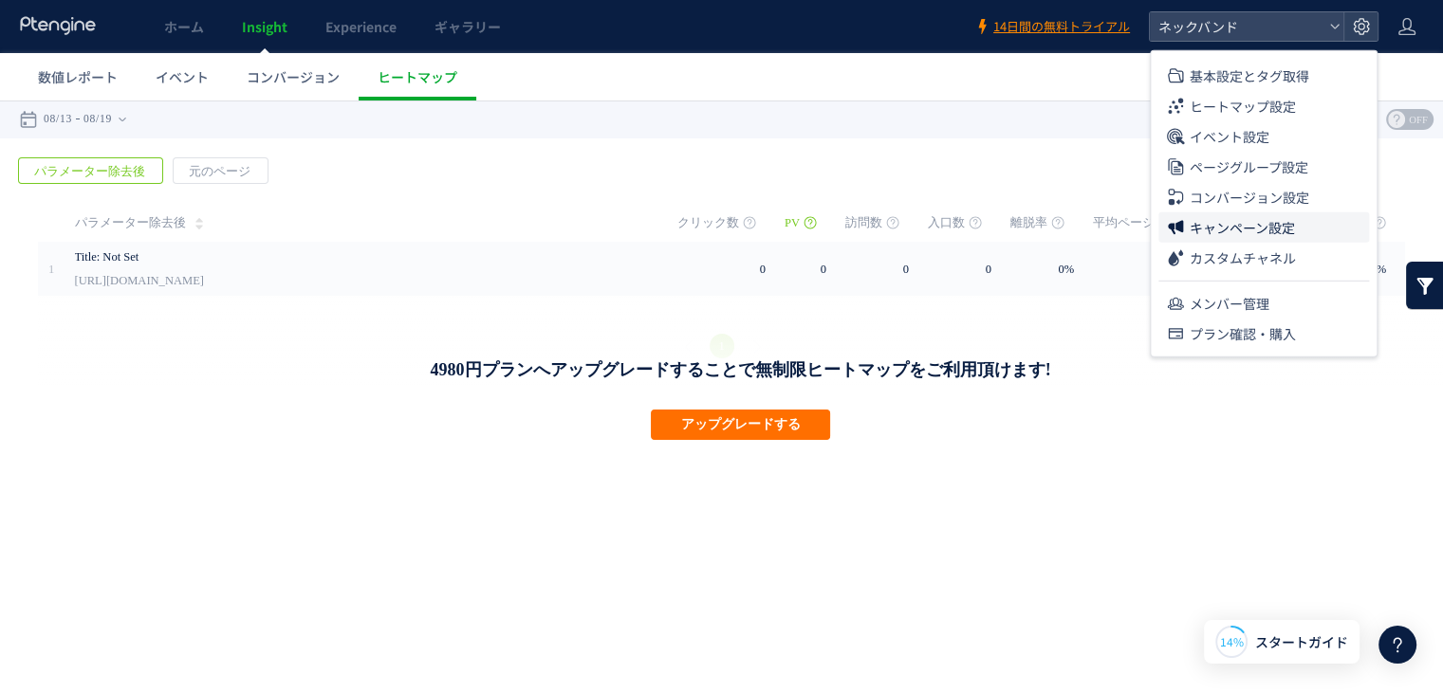
click at [1243, 218] on span "キャンペーン設定" at bounding box center [1241, 227] width 105 height 30
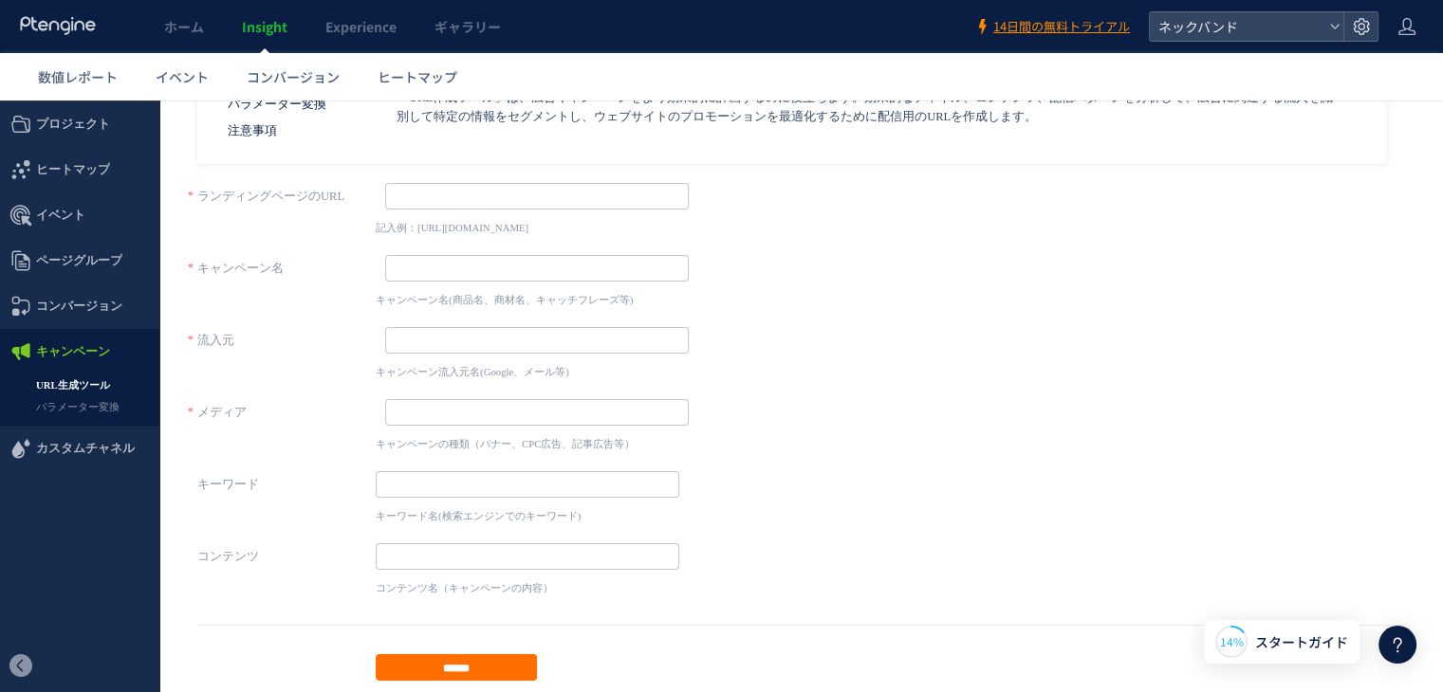
scroll to position [101, 0]
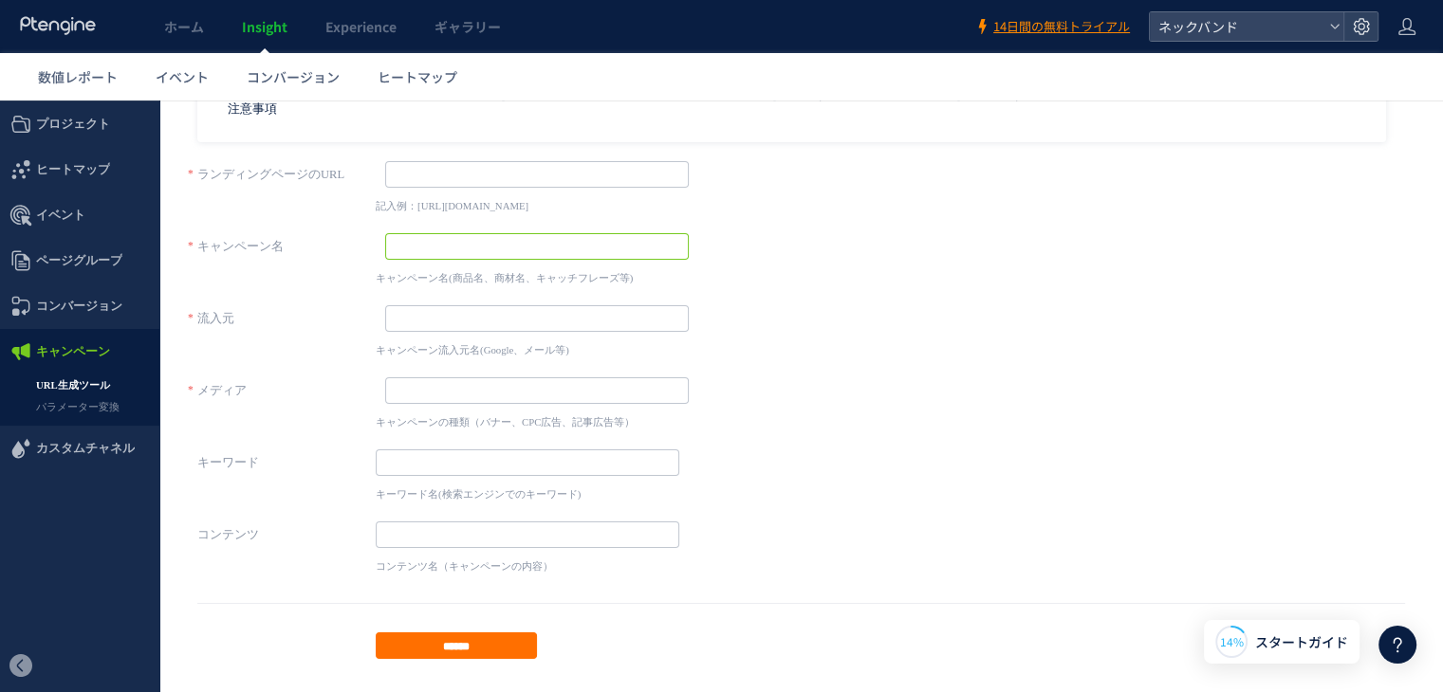
click at [497, 237] on input "text" at bounding box center [536, 246] width 303 height 27
click at [466, 317] on input "text" at bounding box center [536, 318] width 303 height 27
click at [516, 238] on input "text" at bounding box center [536, 246] width 303 height 27
click at [489, 469] on input "text" at bounding box center [527, 463] width 303 height 27
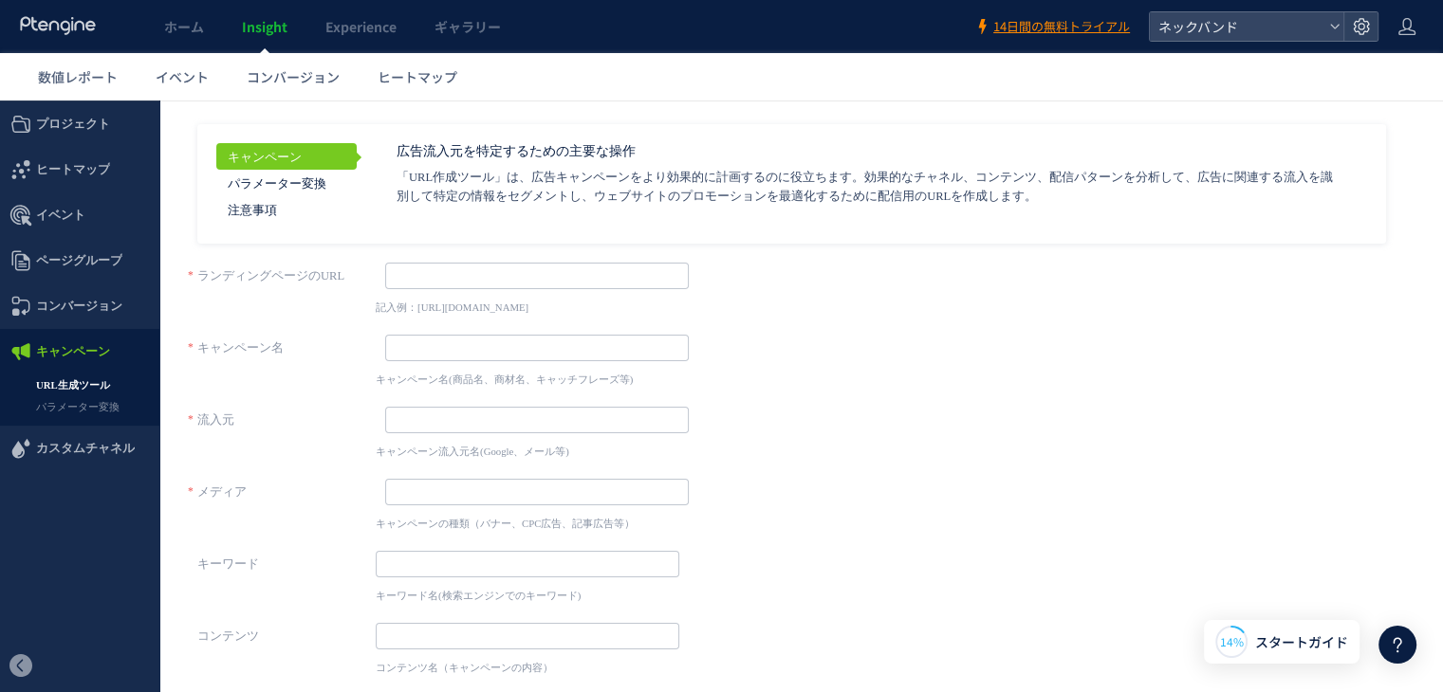
click at [99, 386] on link "URL生成ツール" at bounding box center [79, 386] width 159 height 22
click at [508, 274] on input "text" at bounding box center [536, 276] width 303 height 27
click at [482, 344] on input "text" at bounding box center [536, 348] width 303 height 27
click at [102, 414] on link "パラメーター変換" at bounding box center [79, 407] width 159 height 22
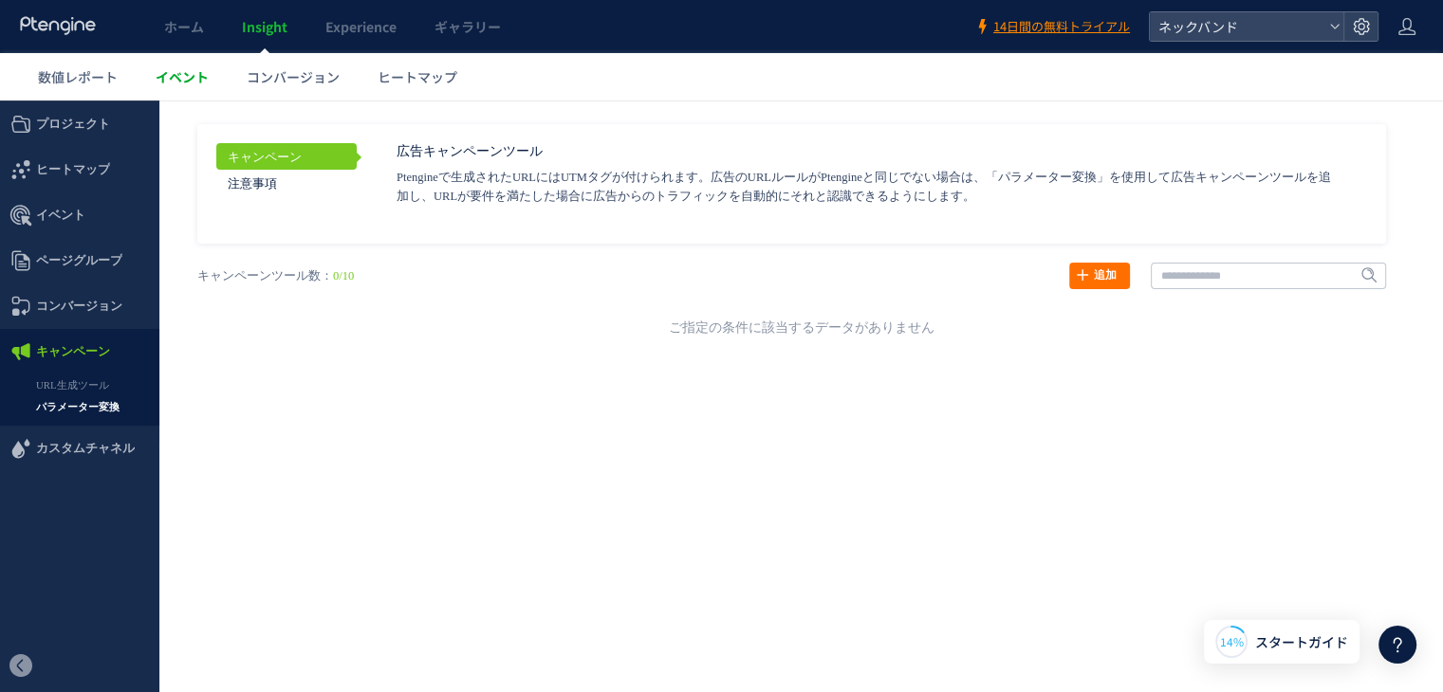
click at [193, 73] on span "イベント" at bounding box center [182, 76] width 53 height 19
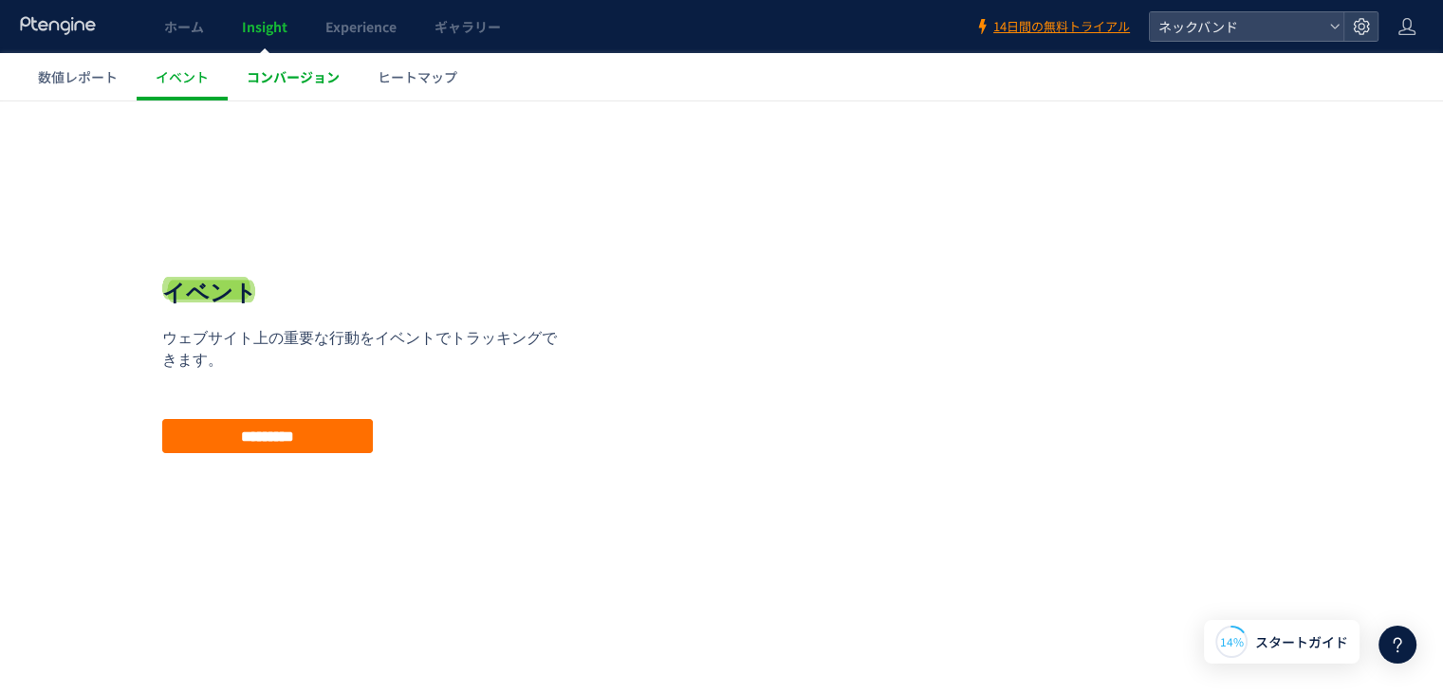
click at [312, 69] on span "コンバージョン" at bounding box center [293, 76] width 93 height 19
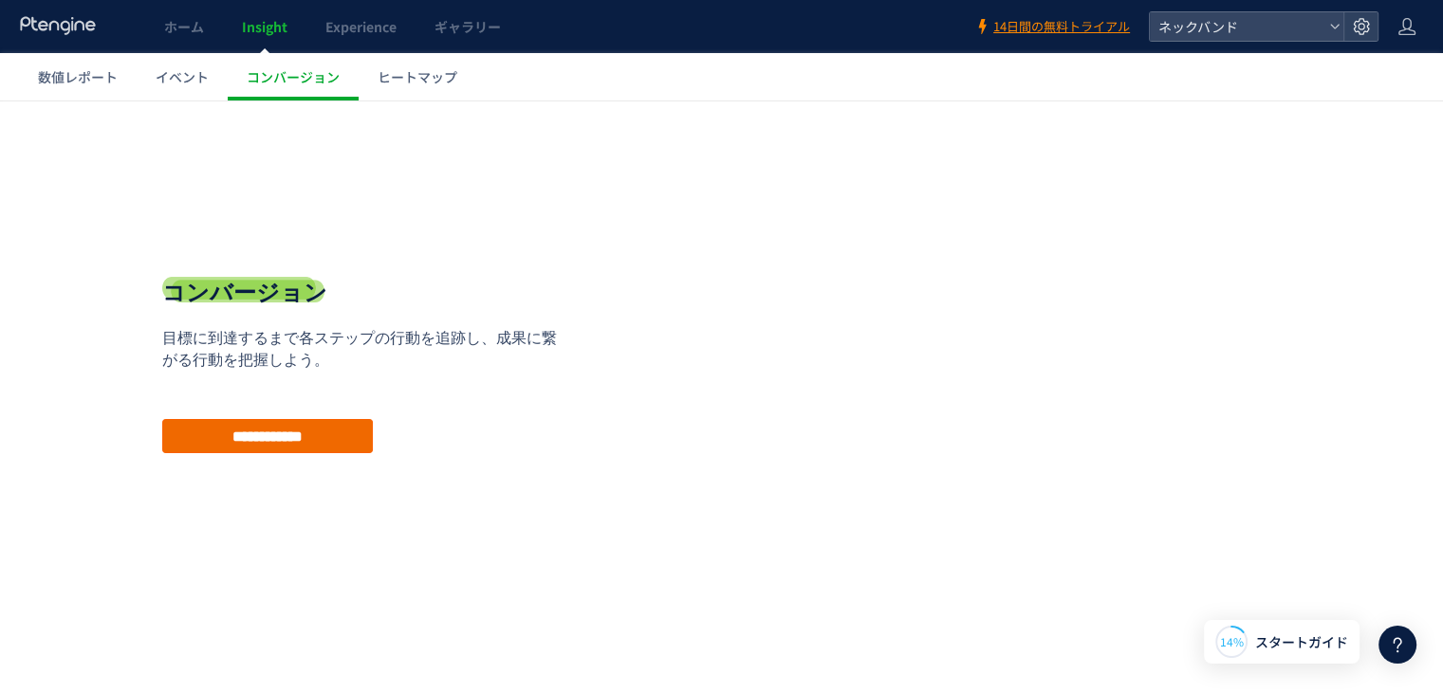
click at [299, 449] on input "**********" at bounding box center [267, 436] width 211 height 34
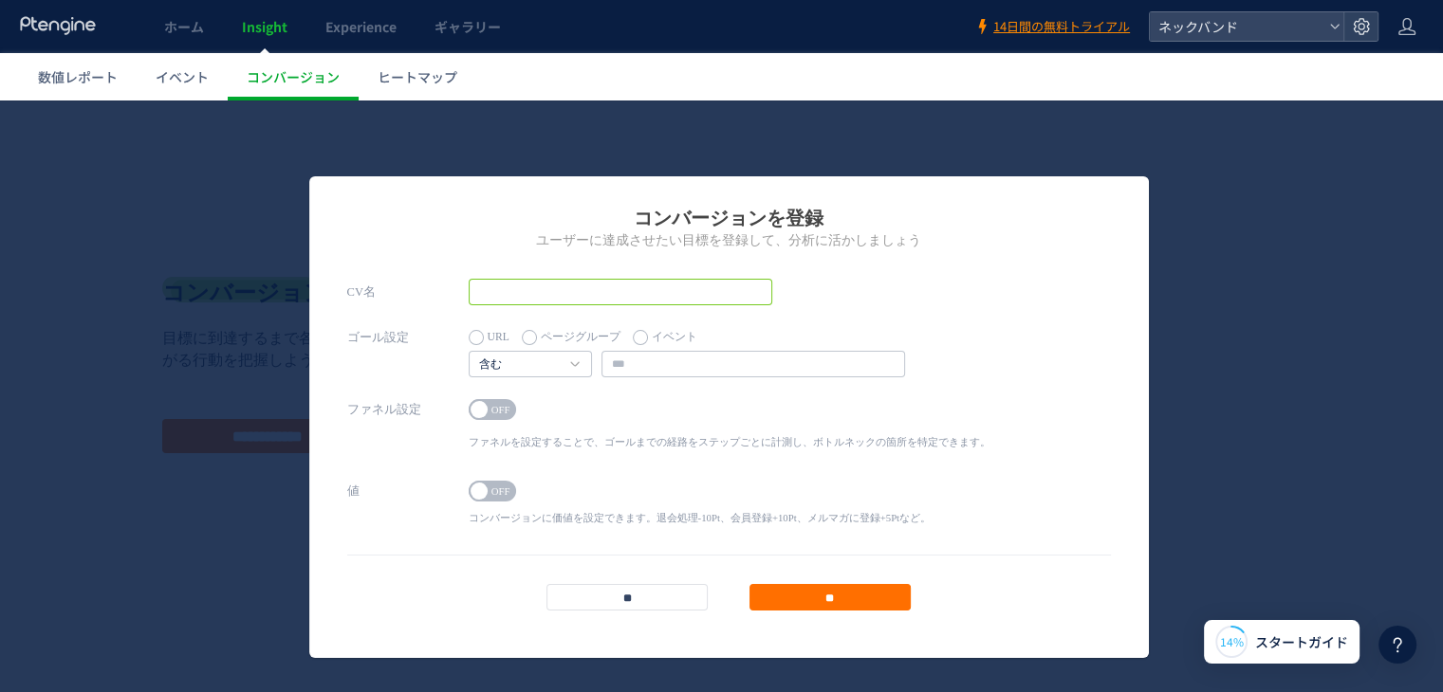
click at [526, 297] on input "text" at bounding box center [620, 292] width 303 height 27
click at [633, 341] on label "イベント" at bounding box center [665, 337] width 64 height 27
click at [473, 339] on label "URL" at bounding box center [489, 337] width 41 height 27
click at [619, 357] on input "text" at bounding box center [752, 364] width 303 height 27
paste input "**********"
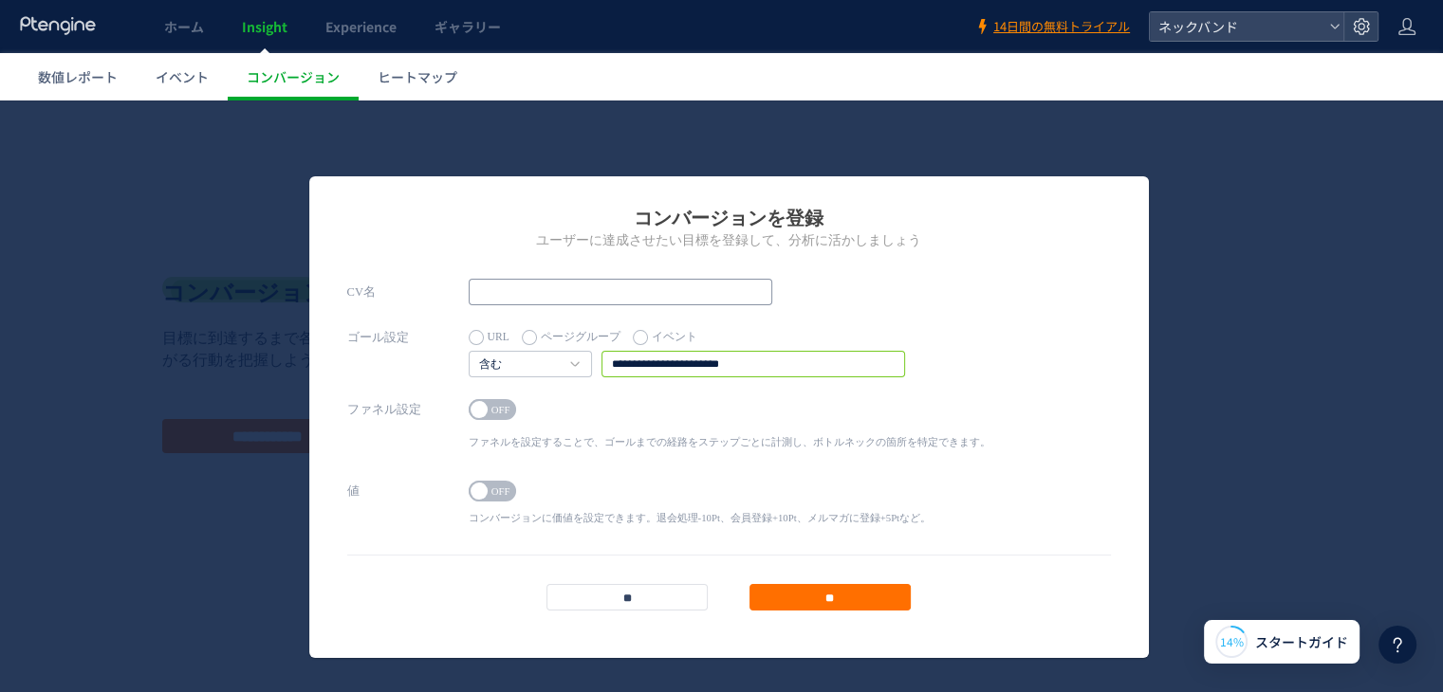
type input "**********"
click at [574, 302] on input "text" at bounding box center [620, 292] width 303 height 27
type input "******"
click at [818, 597] on input "**" at bounding box center [829, 597] width 161 height 27
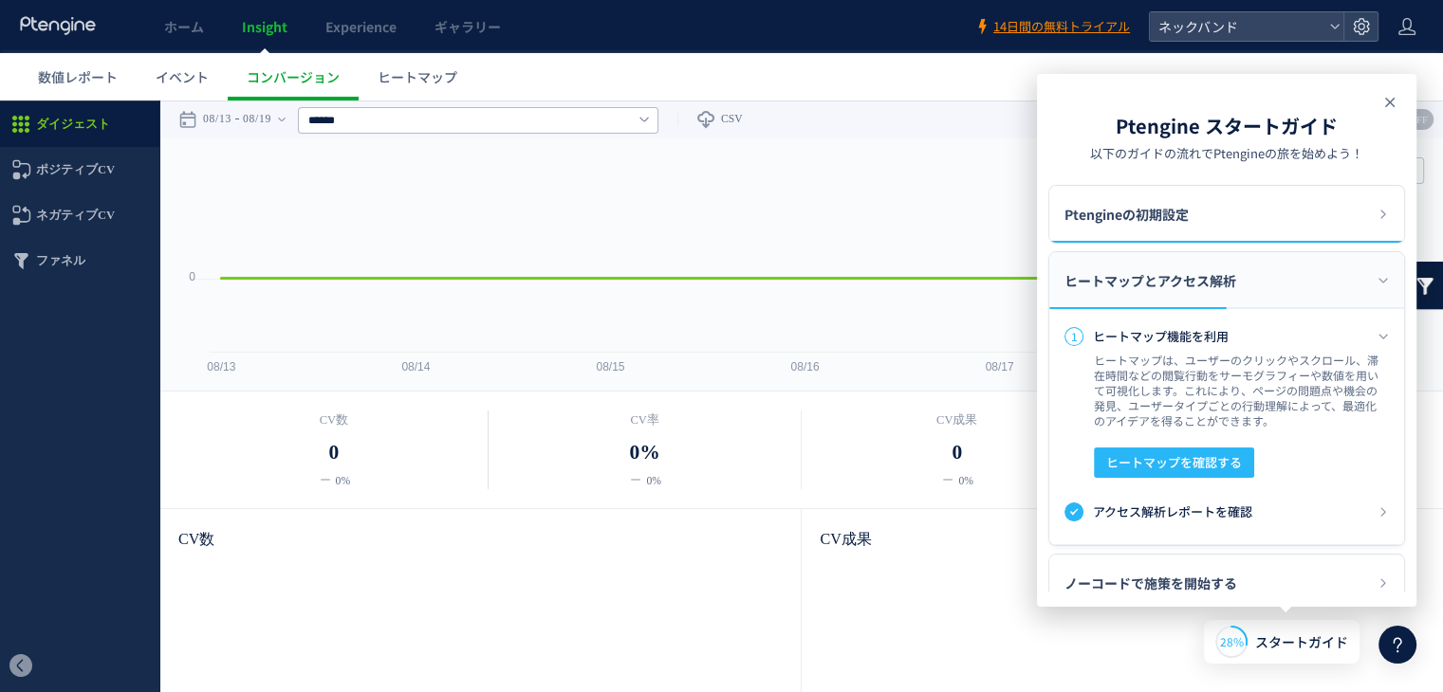
click at [1394, 100] on icon at bounding box center [1389, 102] width 23 height 23
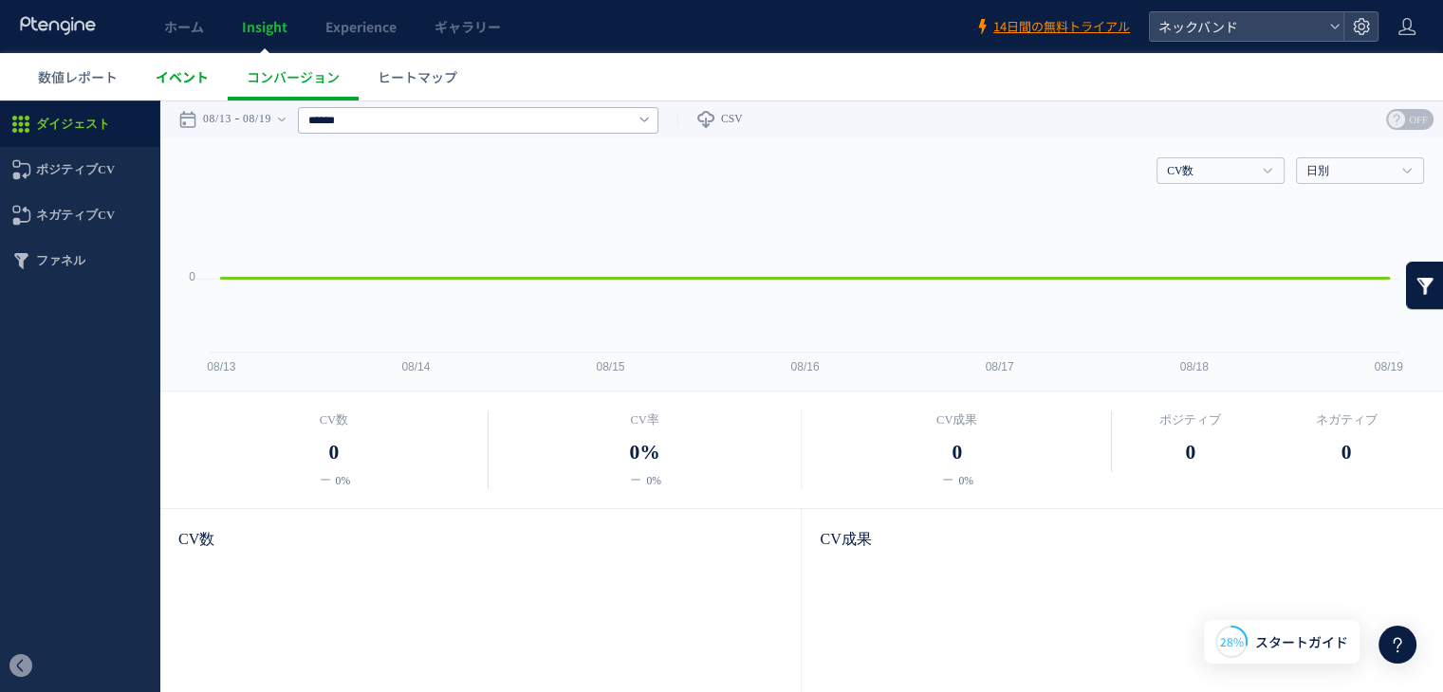
click at [191, 86] on link "イベント" at bounding box center [182, 76] width 91 height 47
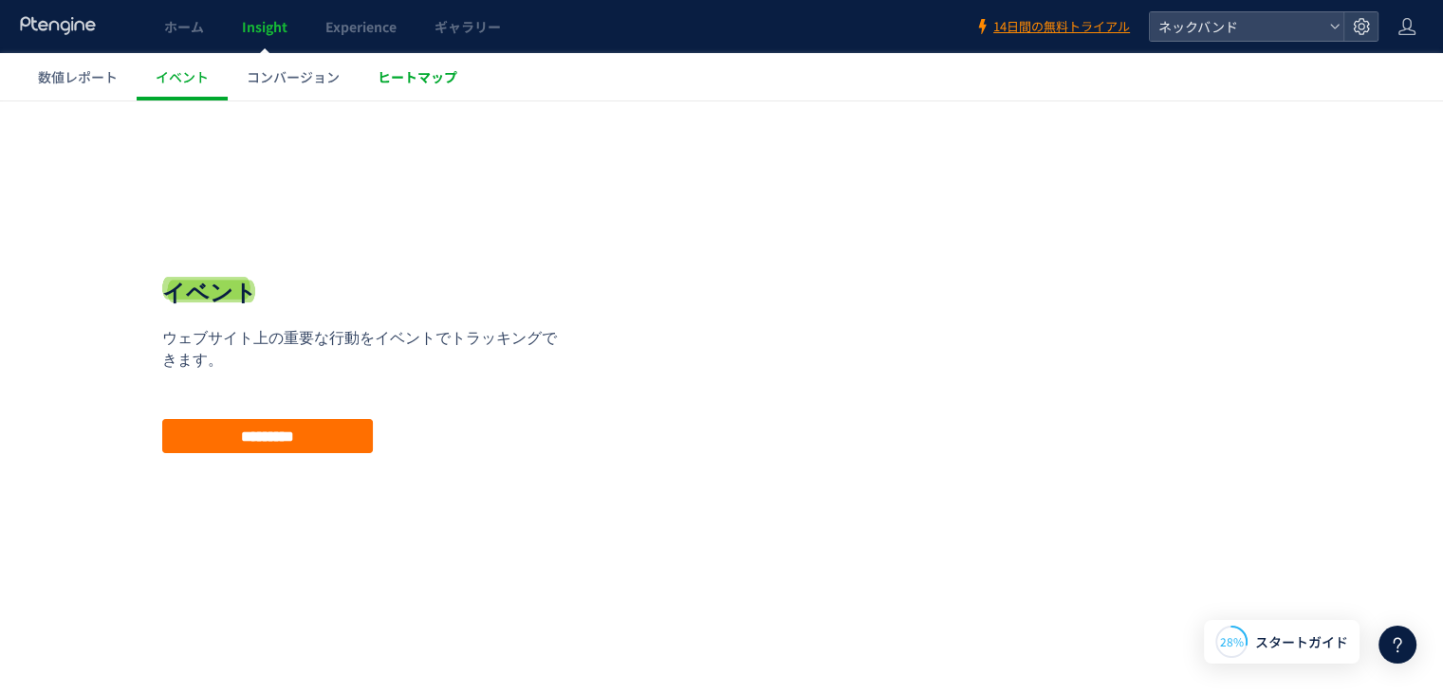
click at [451, 77] on span "ヒートマップ" at bounding box center [417, 76] width 80 height 19
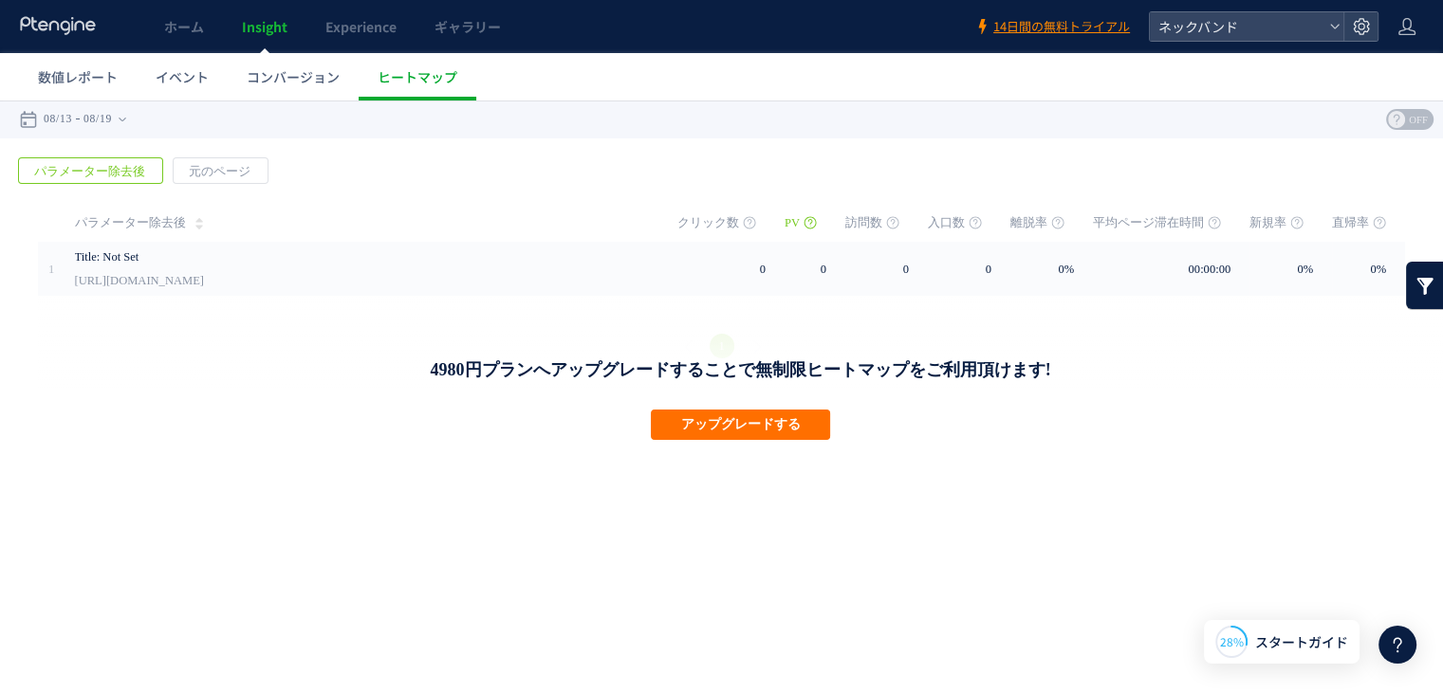
click at [1429, 287] on link at bounding box center [1425, 285] width 38 height 47
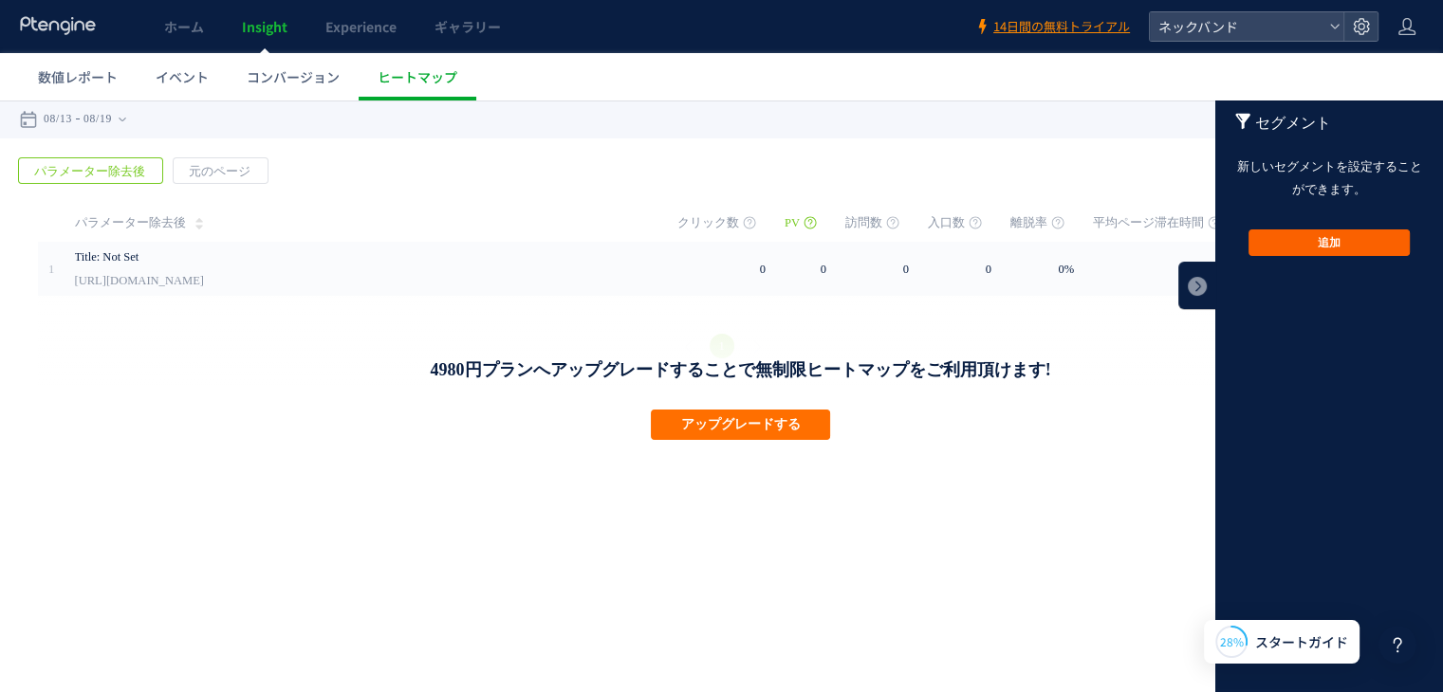
click at [1325, 239] on button "追加" at bounding box center [1328, 243] width 161 height 27
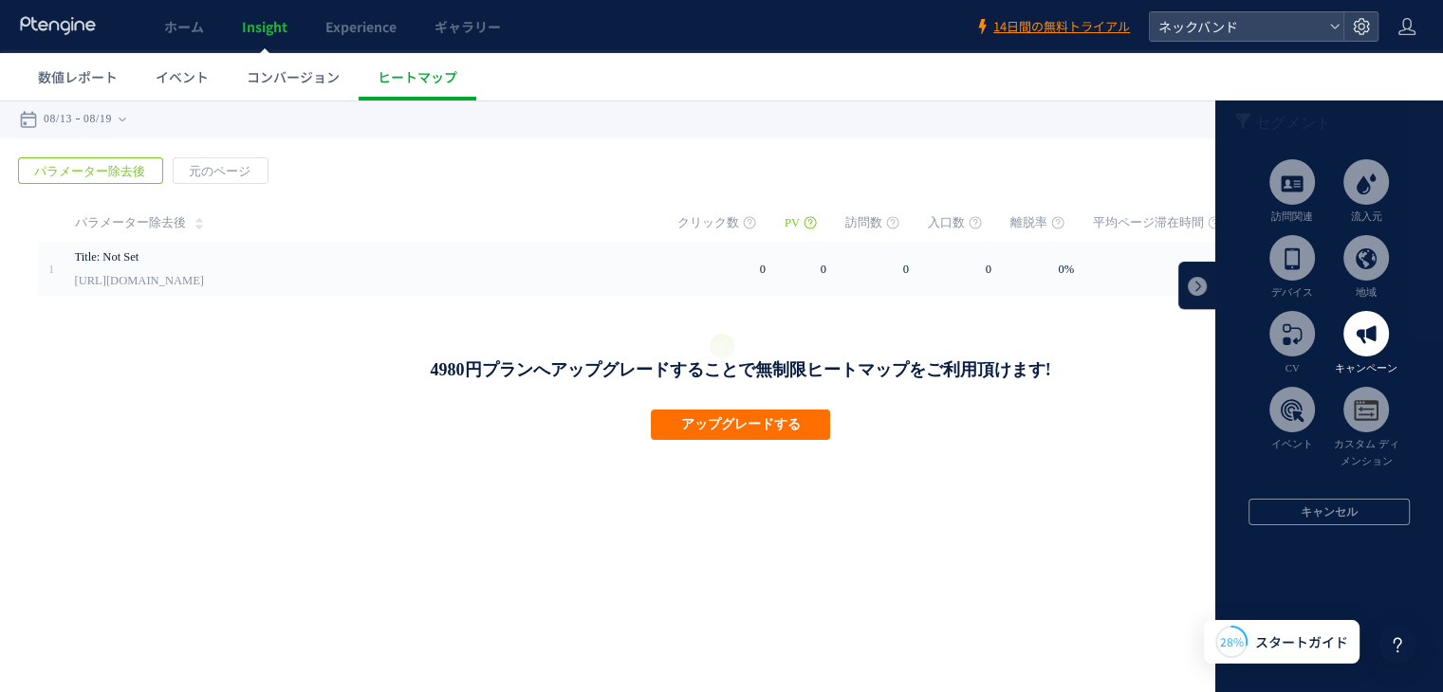
click at [1366, 346] on span at bounding box center [1366, 334] width 46 height 46
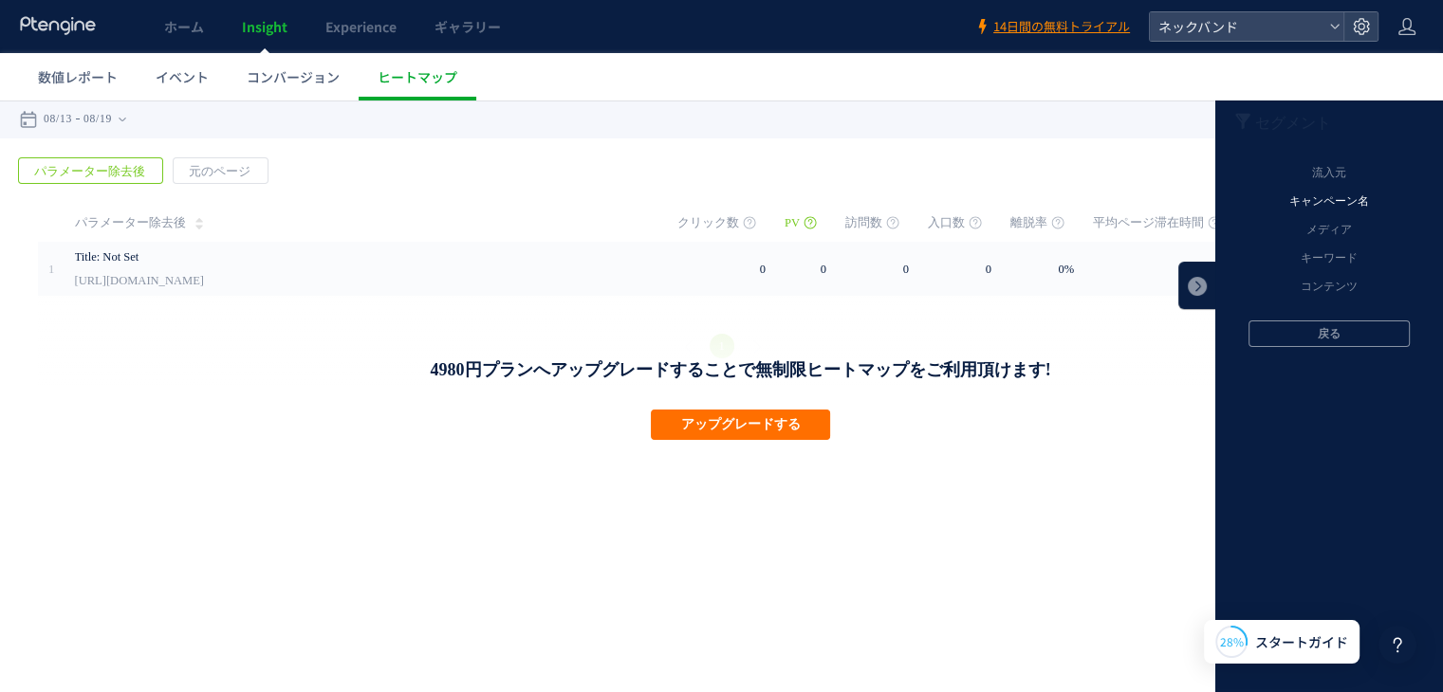
click at [1335, 207] on li "キャンペーン名" at bounding box center [1328, 202] width 199 height 28
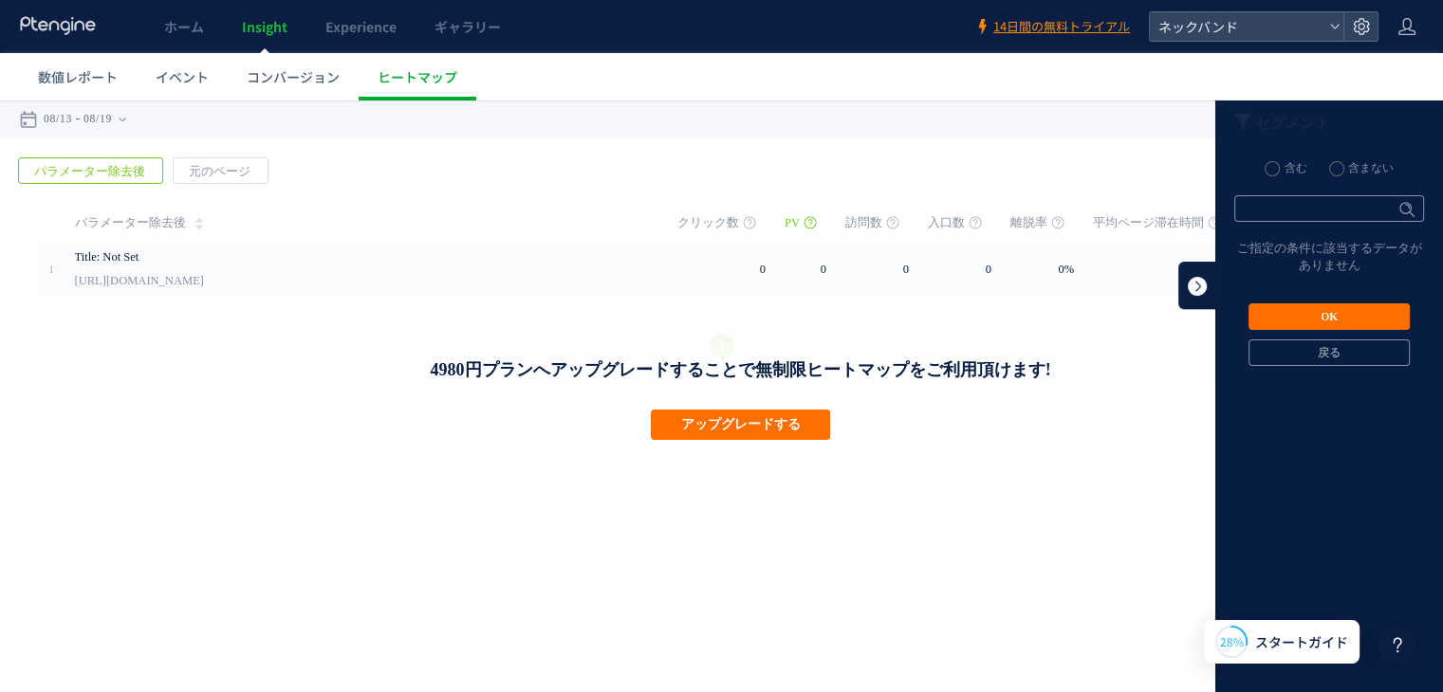
click at [1197, 287] on link at bounding box center [1197, 285] width 38 height 47
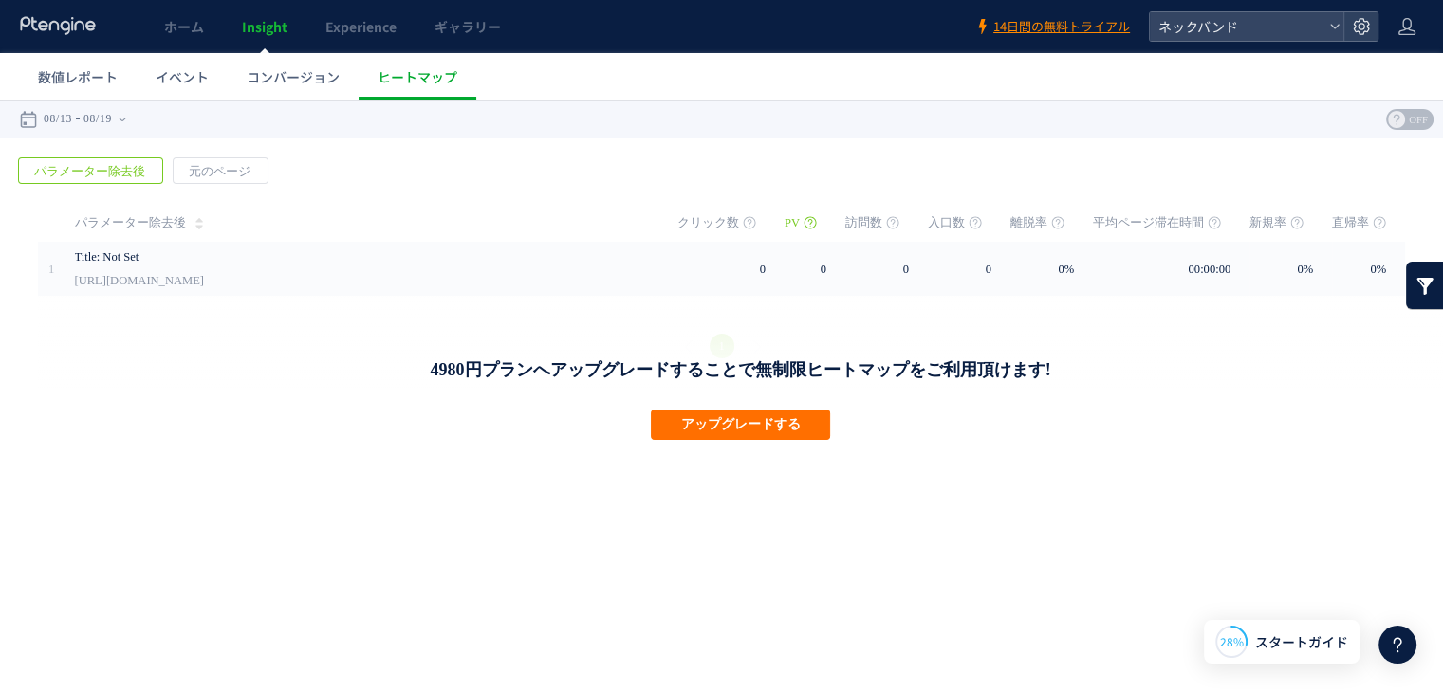
click at [1425, 267] on link at bounding box center [1425, 285] width 38 height 47
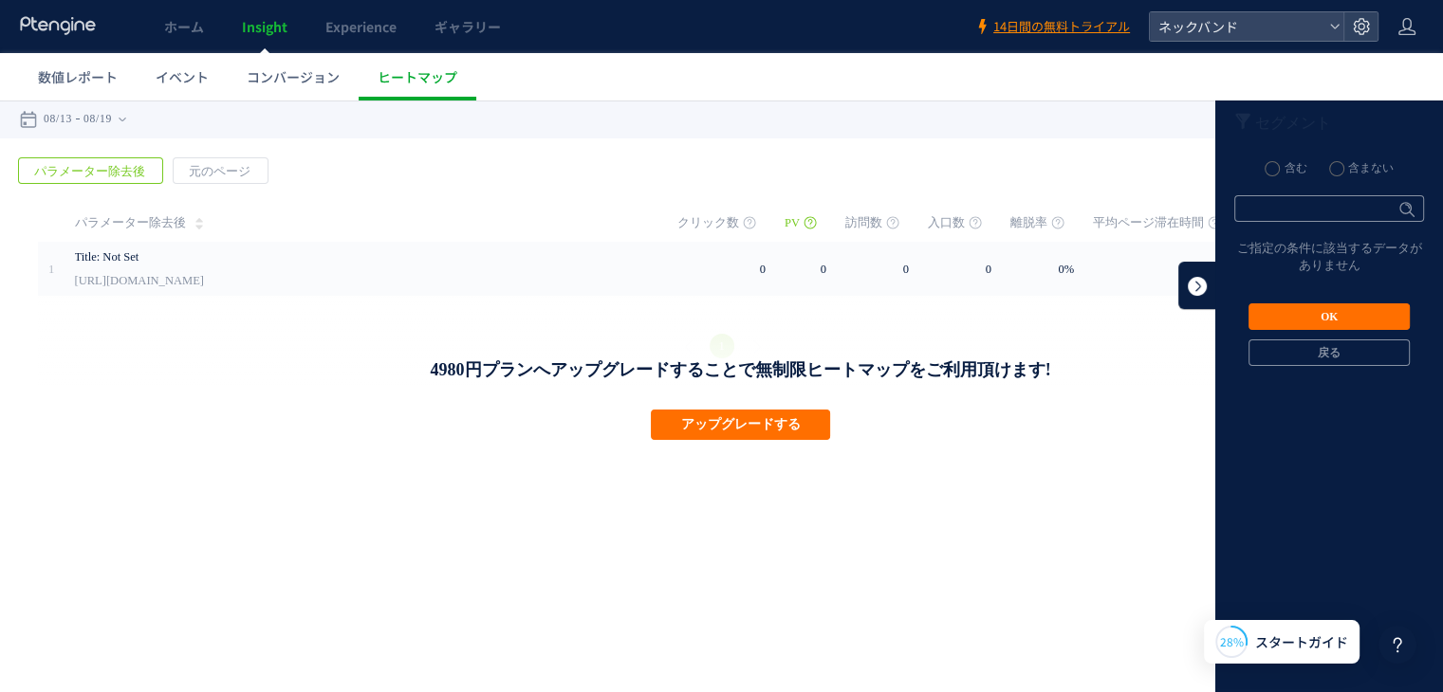
click at [1191, 280] on link at bounding box center [1197, 285] width 38 height 47
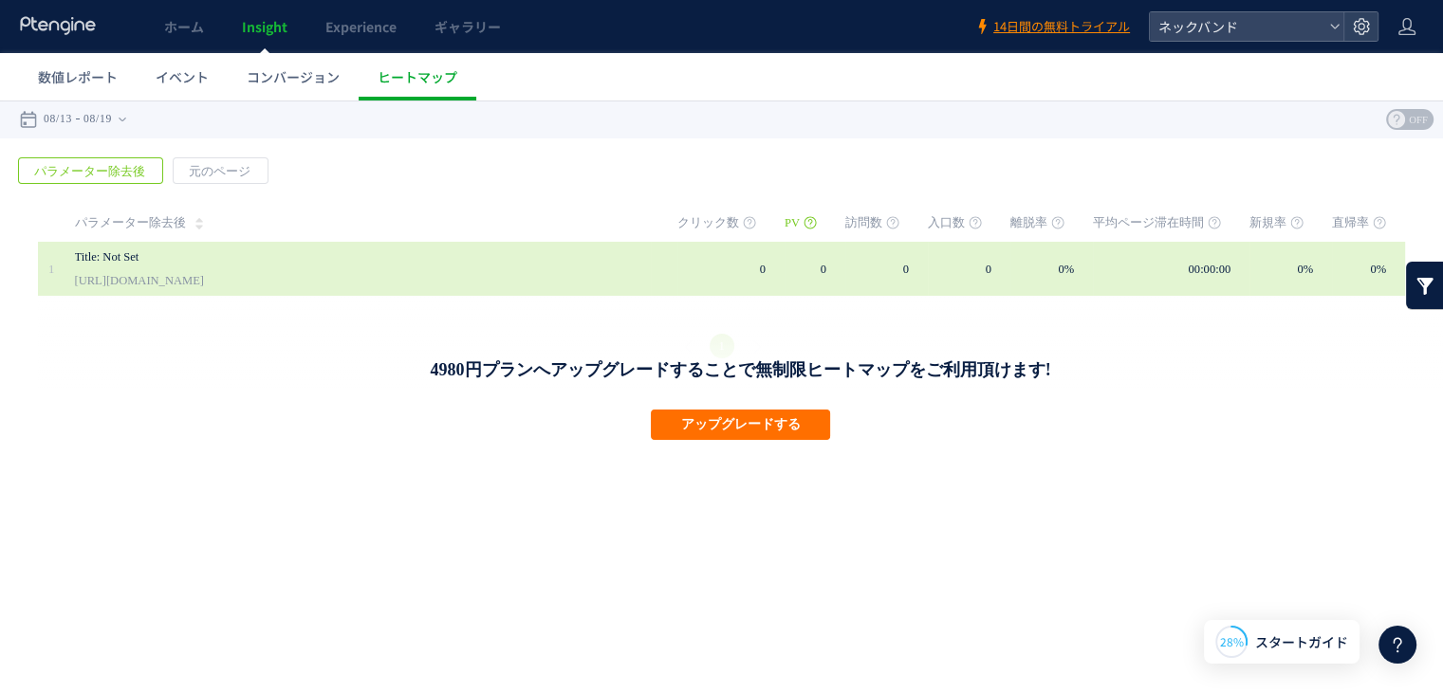
click at [258, 263] on link "Title: Not Set" at bounding box center [355, 257] width 560 height 23
